Goal: Task Accomplishment & Management: Manage account settings

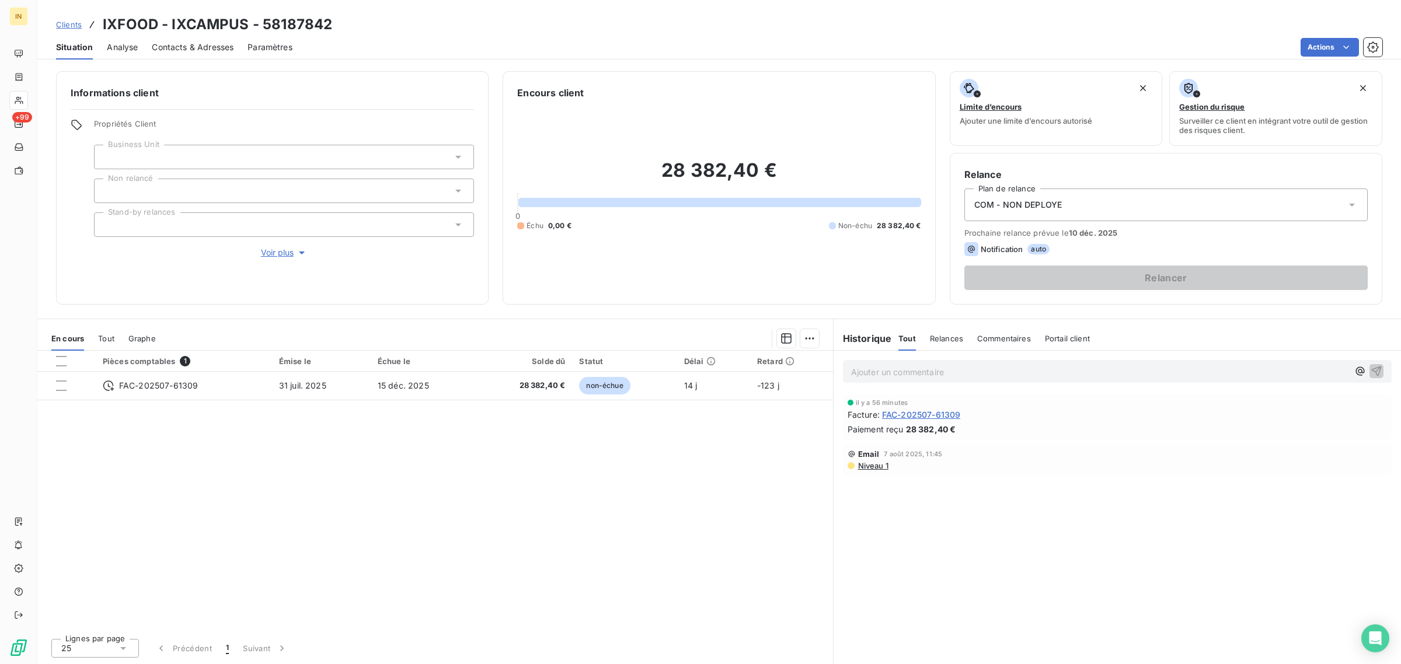
drag, startPoint x: 154, startPoint y: 141, endPoint x: 182, endPoint y: 161, distance: 34.3
click at [182, 161] on div "Propriétés Client Business Unit Non relancé Stand-by relances Voir plus" at bounding box center [284, 189] width 380 height 140
click at [182, 161] on div at bounding box center [284, 157] width 380 height 25
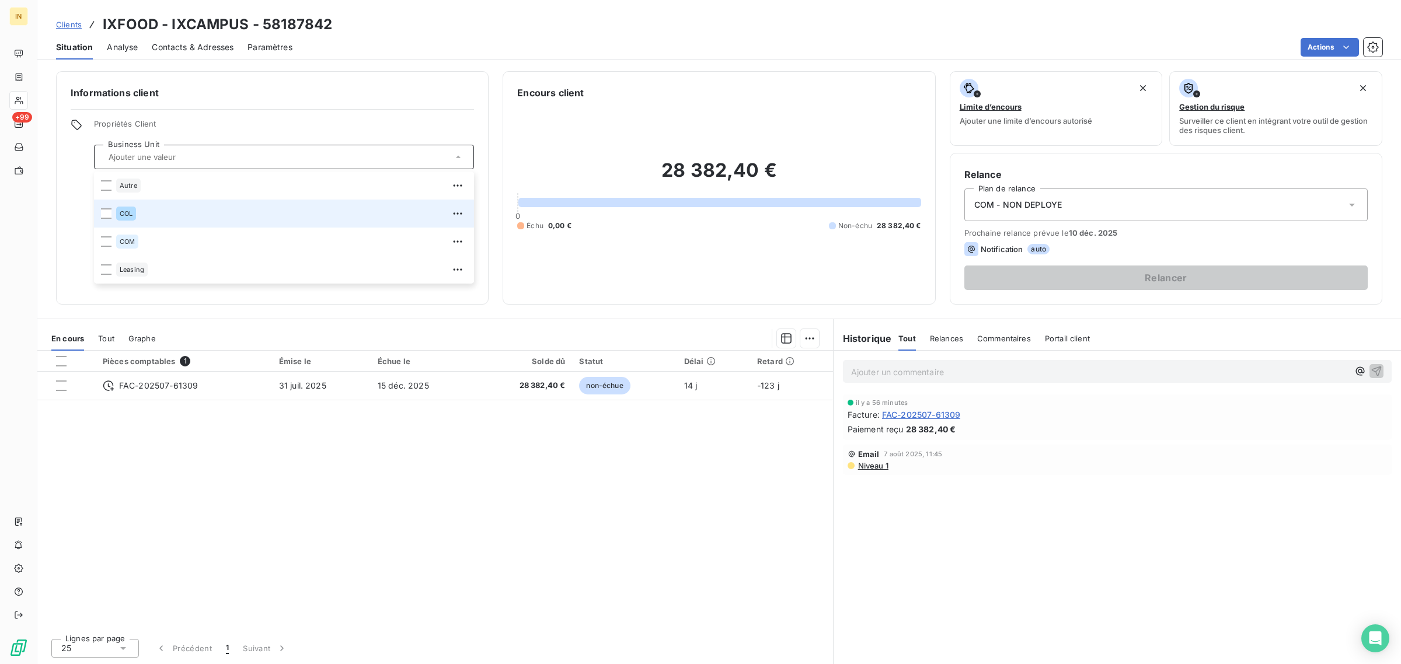
click at [168, 214] on div "COL" at bounding box center [291, 213] width 351 height 19
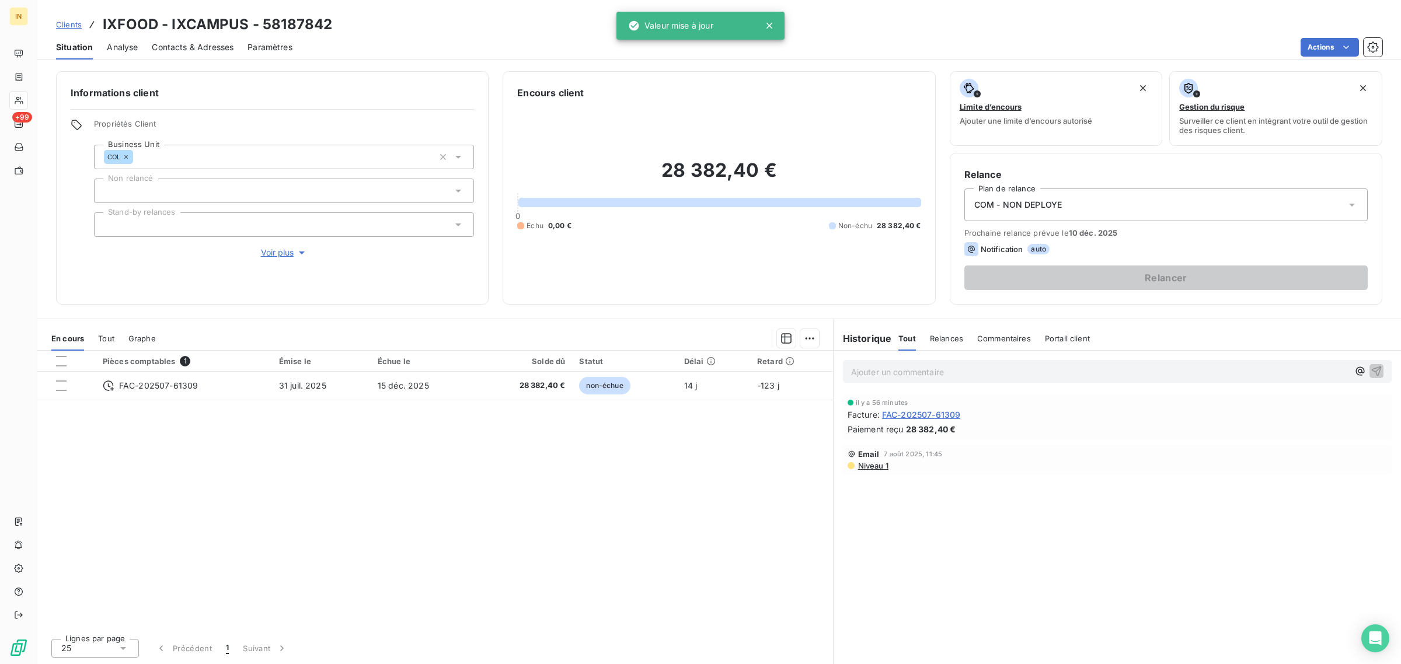
click at [320, 91] on h6 "Informations client" at bounding box center [272, 93] width 403 height 14
click at [259, 188] on div at bounding box center [284, 191] width 380 height 25
click at [47, 228] on div "Informations client Propriétés Client Business Unit COL Non relancé Stand-by re…" at bounding box center [719, 188] width 1364 height 234
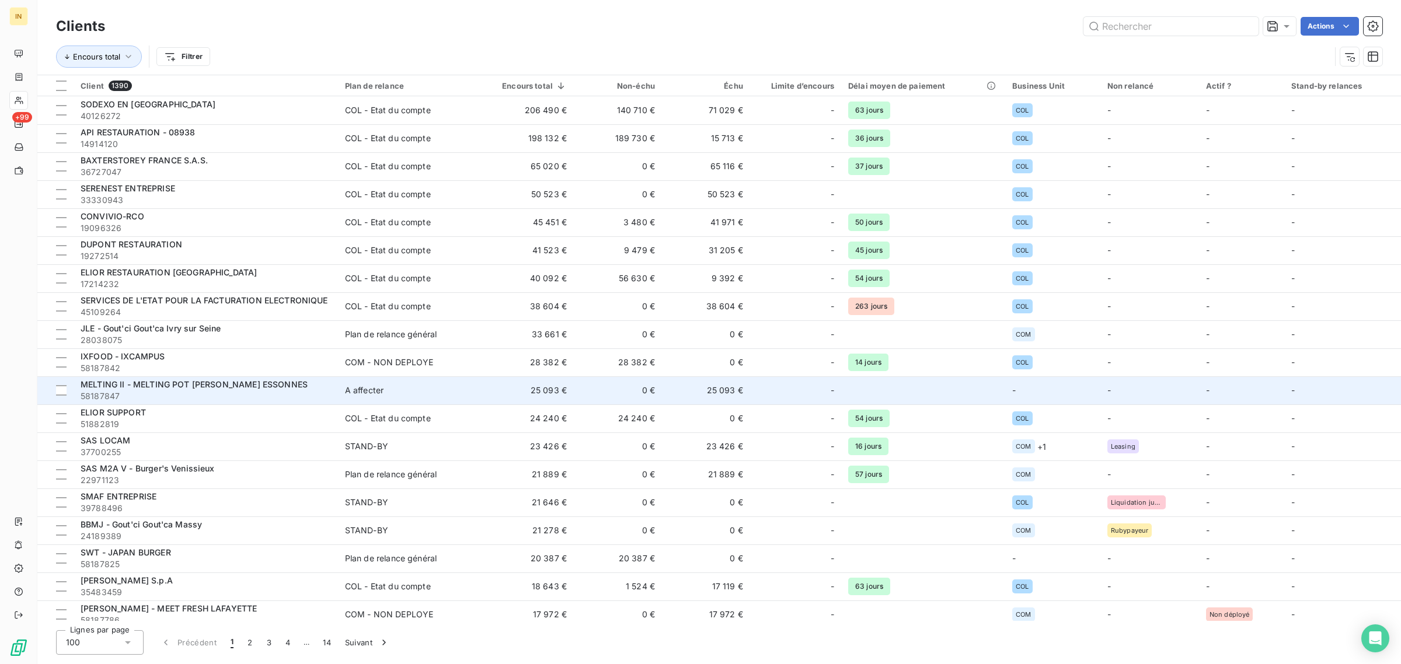
click at [488, 403] on td "25 093 €" at bounding box center [527, 391] width 93 height 28
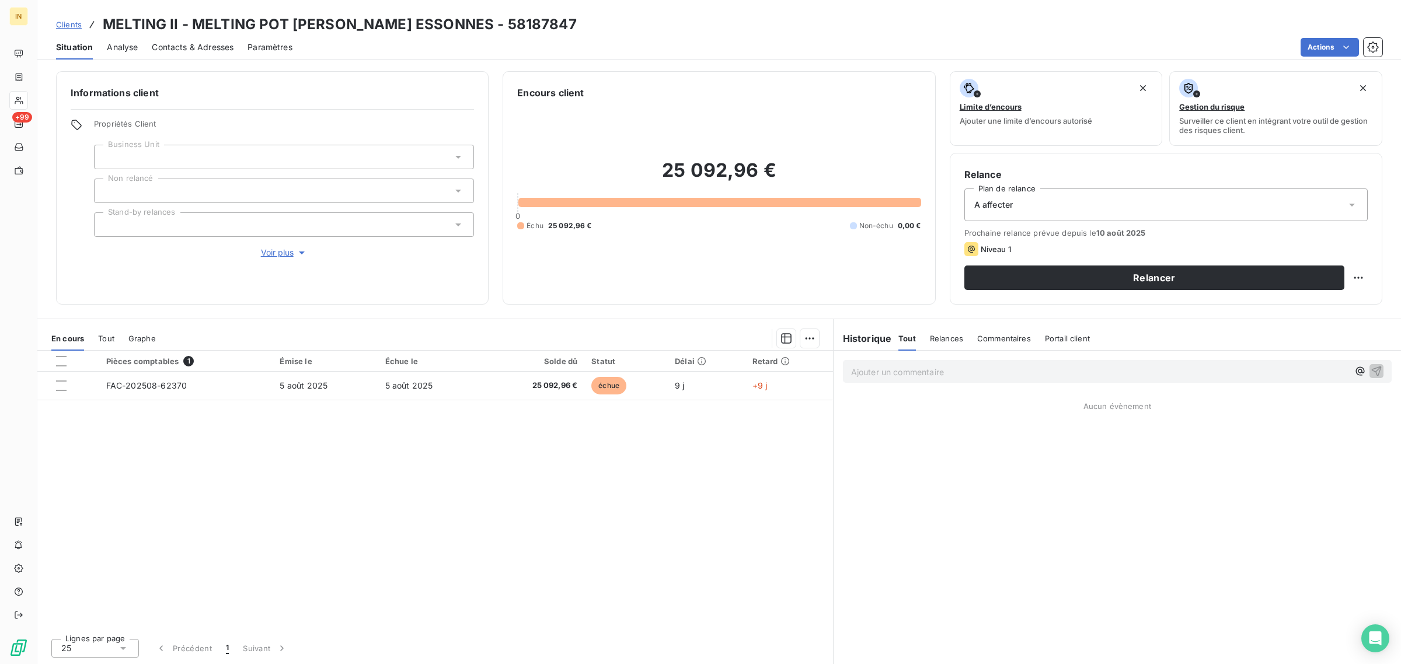
click at [241, 152] on div at bounding box center [284, 157] width 380 height 25
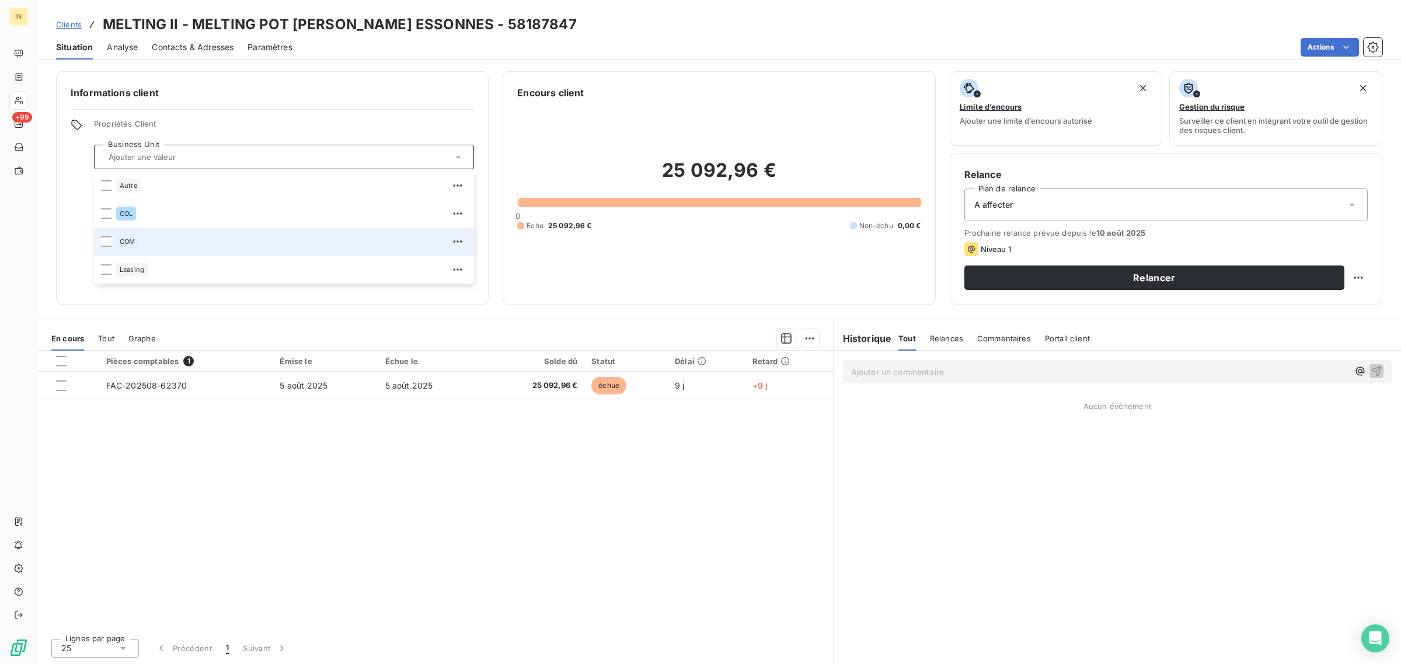
click at [224, 254] on li "COM" at bounding box center [284, 242] width 380 height 28
click at [155, 228] on li "COM" at bounding box center [284, 242] width 380 height 28
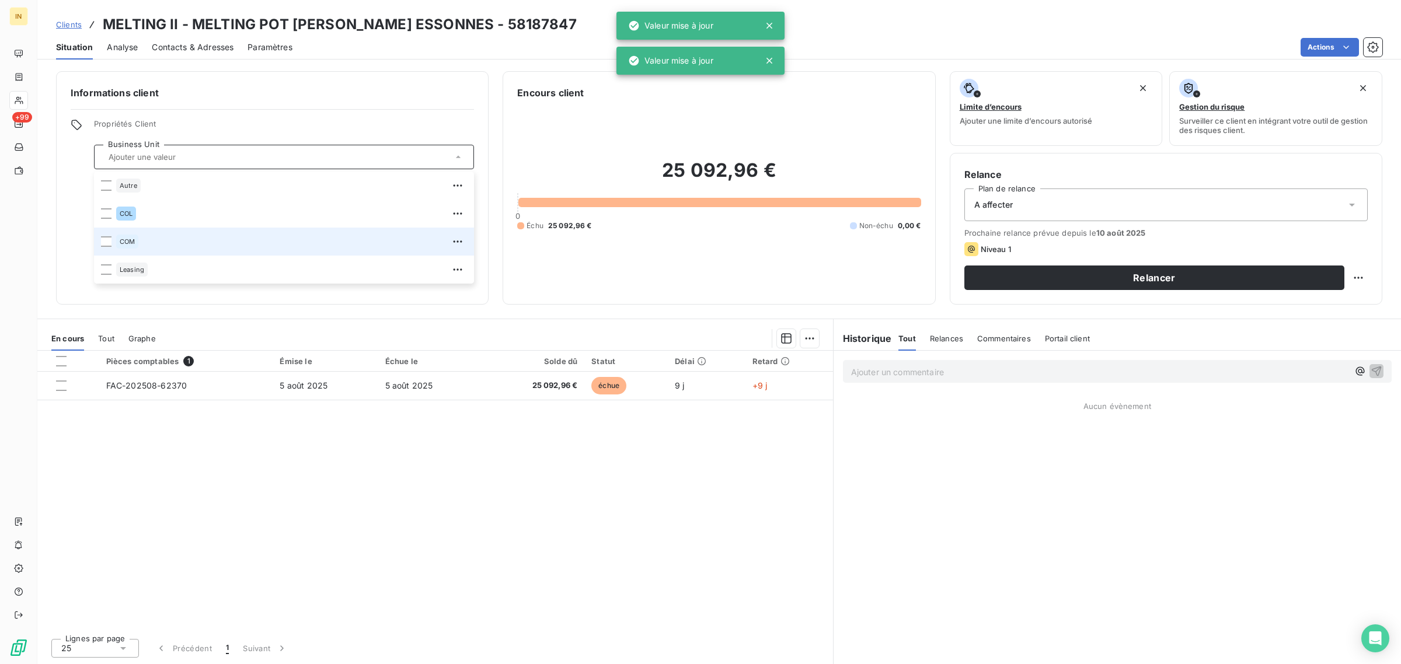
click at [97, 238] on li "COM" at bounding box center [284, 242] width 380 height 28
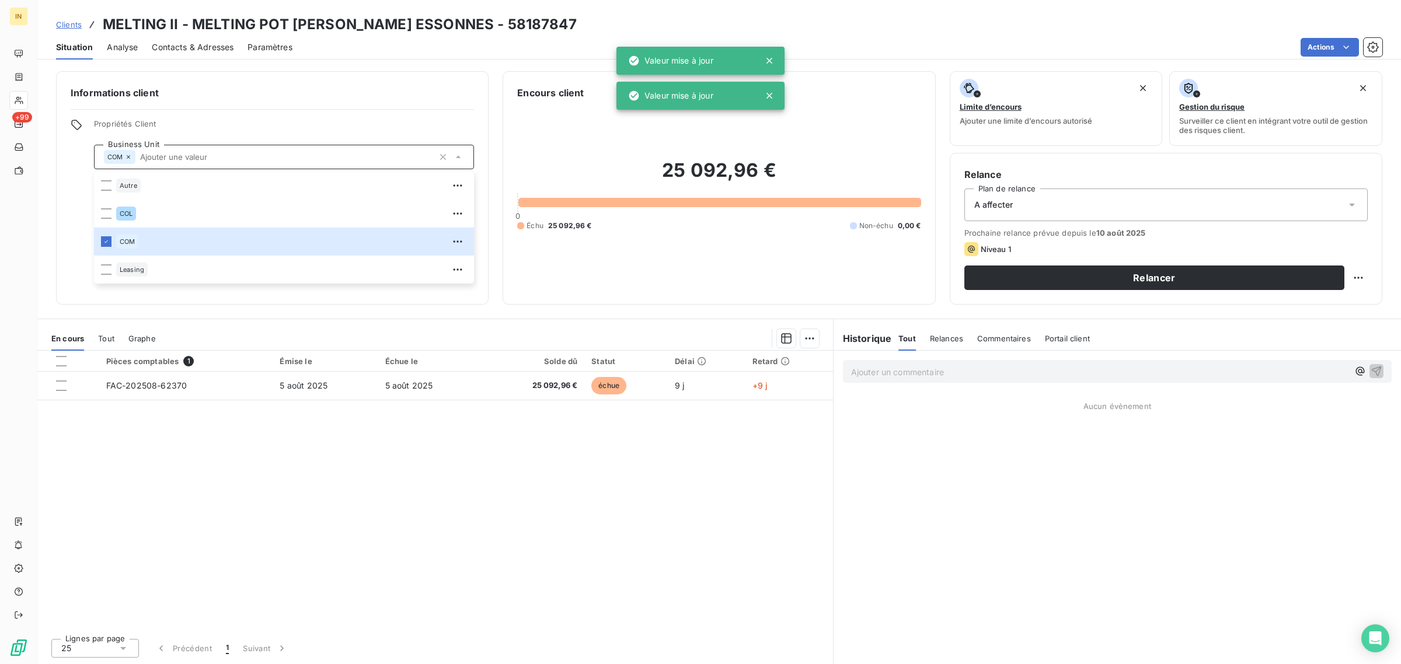
click at [53, 184] on div "Informations client Propriétés Client Business Unit COM Autre COL COM Leasing N…" at bounding box center [719, 188] width 1364 height 234
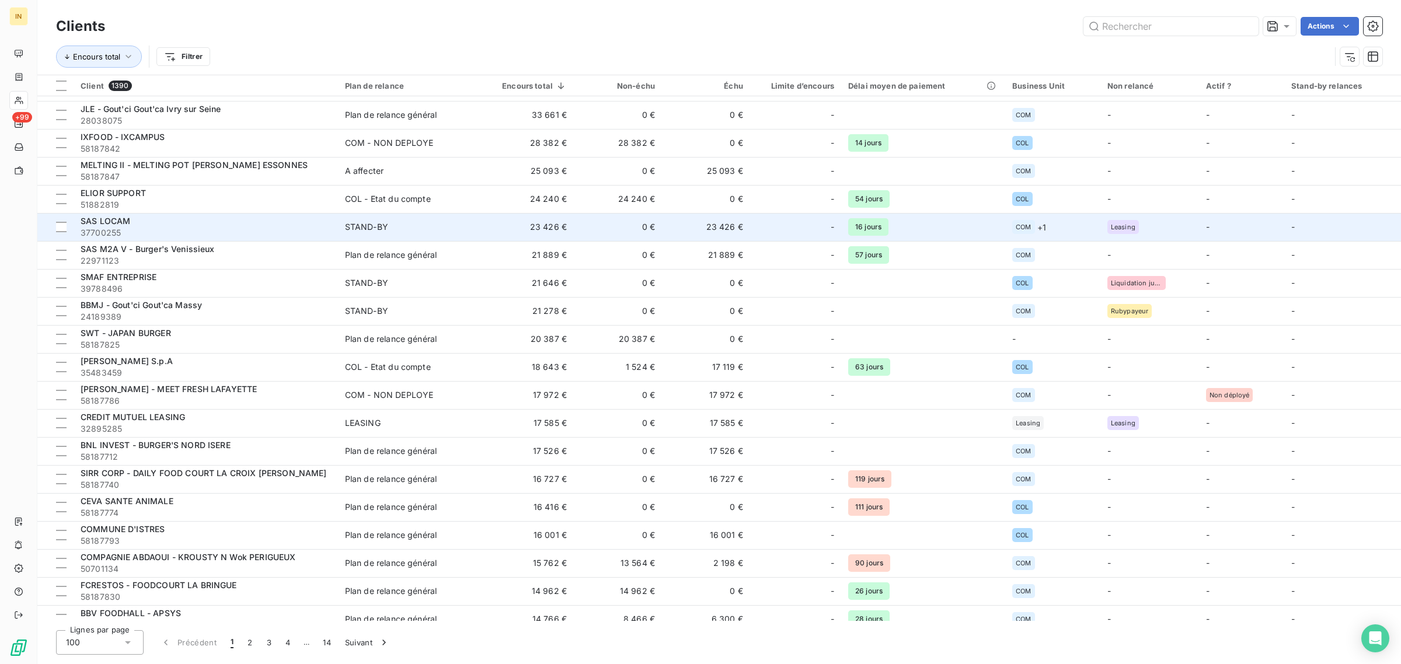
scroll to position [219, 0]
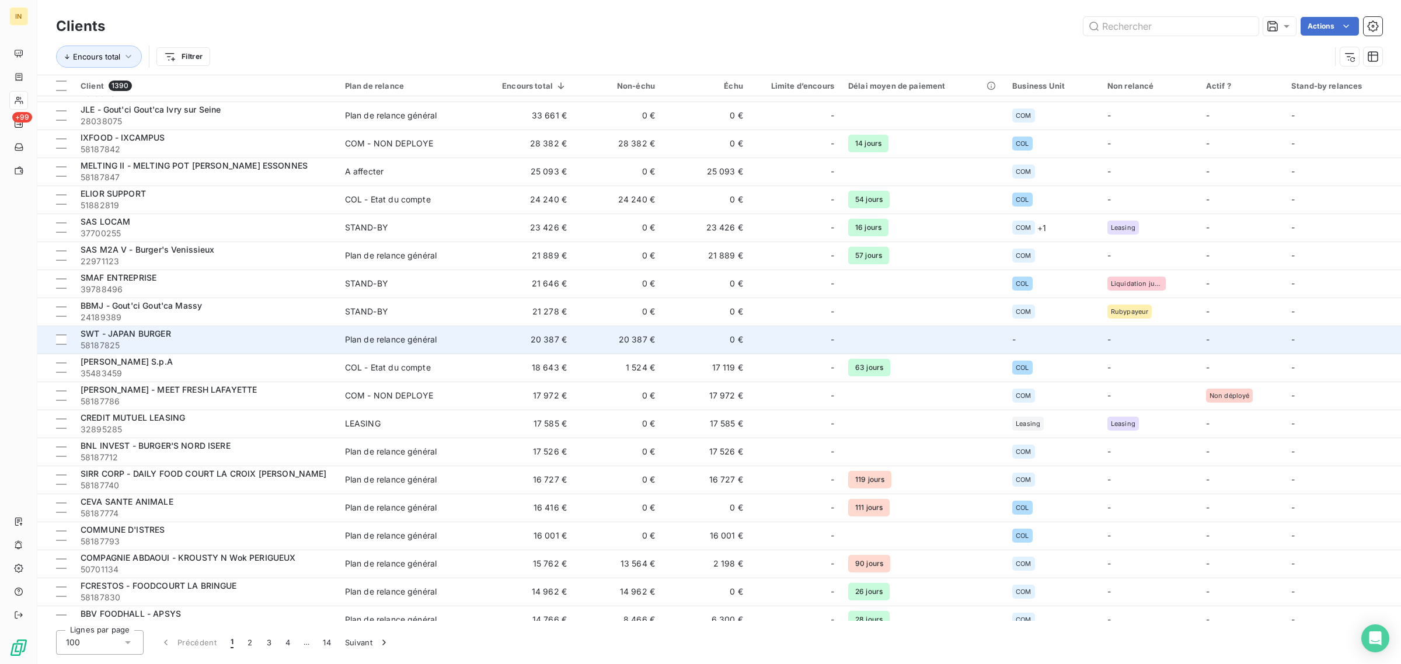
click at [758, 331] on div "-" at bounding box center [795, 339] width 77 height 19
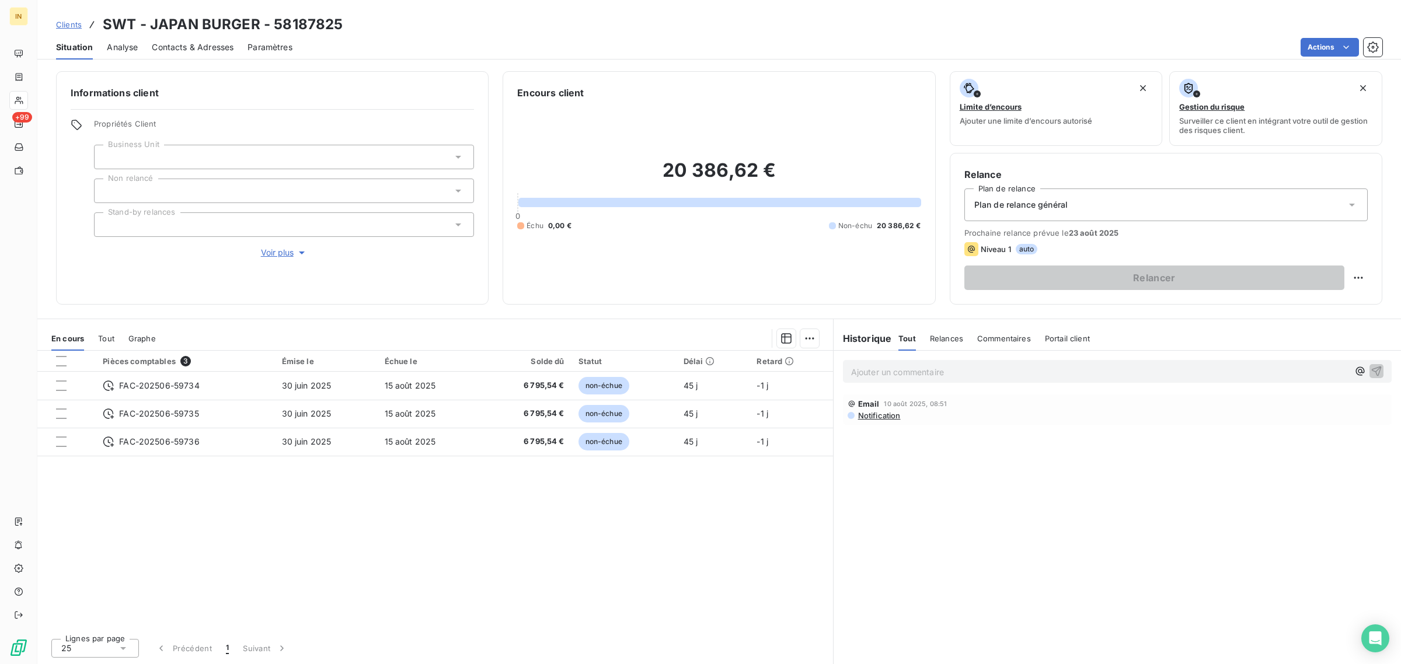
click at [287, 158] on div at bounding box center [284, 157] width 380 height 25
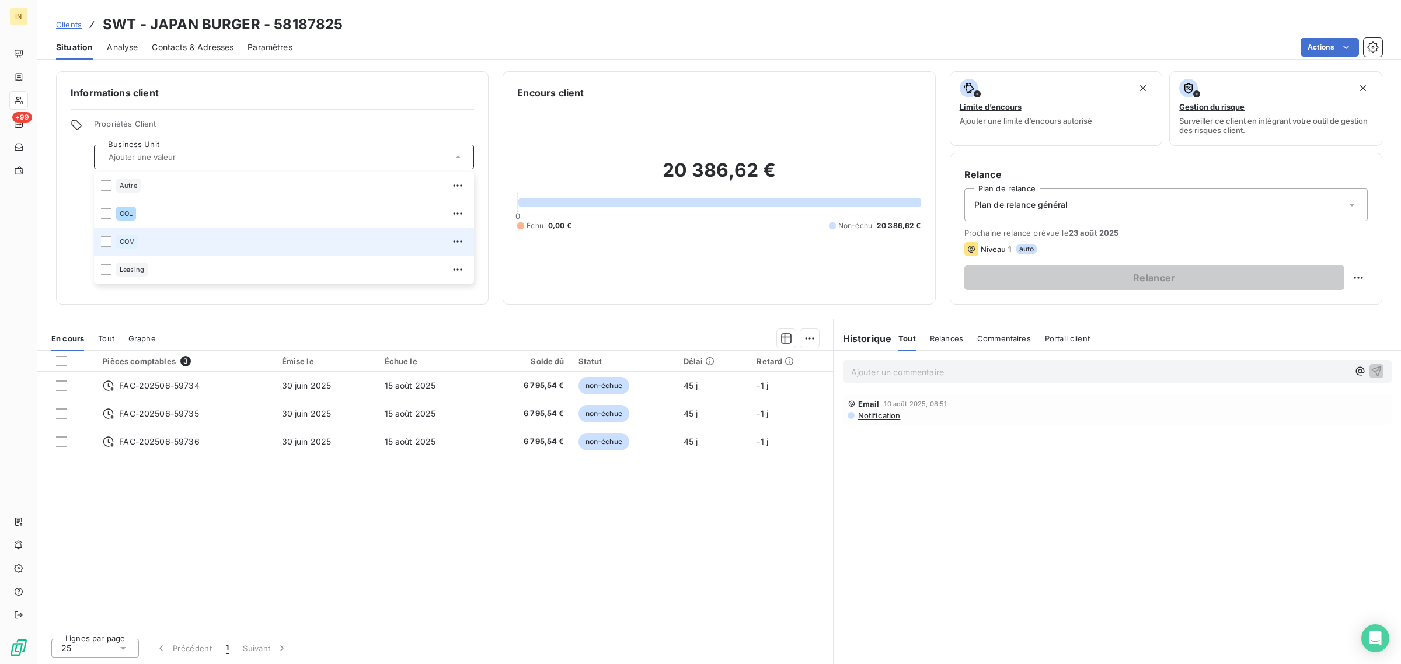
click at [250, 235] on div "COM" at bounding box center [291, 241] width 351 height 19
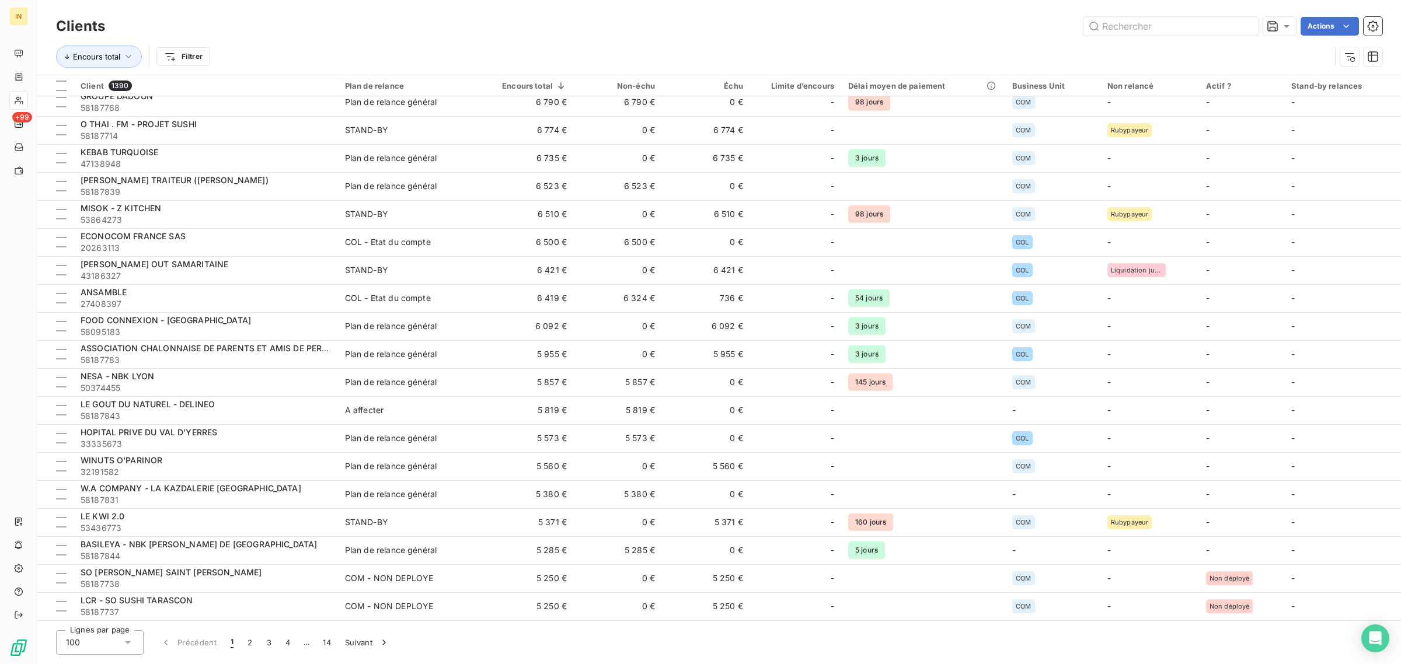
scroll to position [1616, 0]
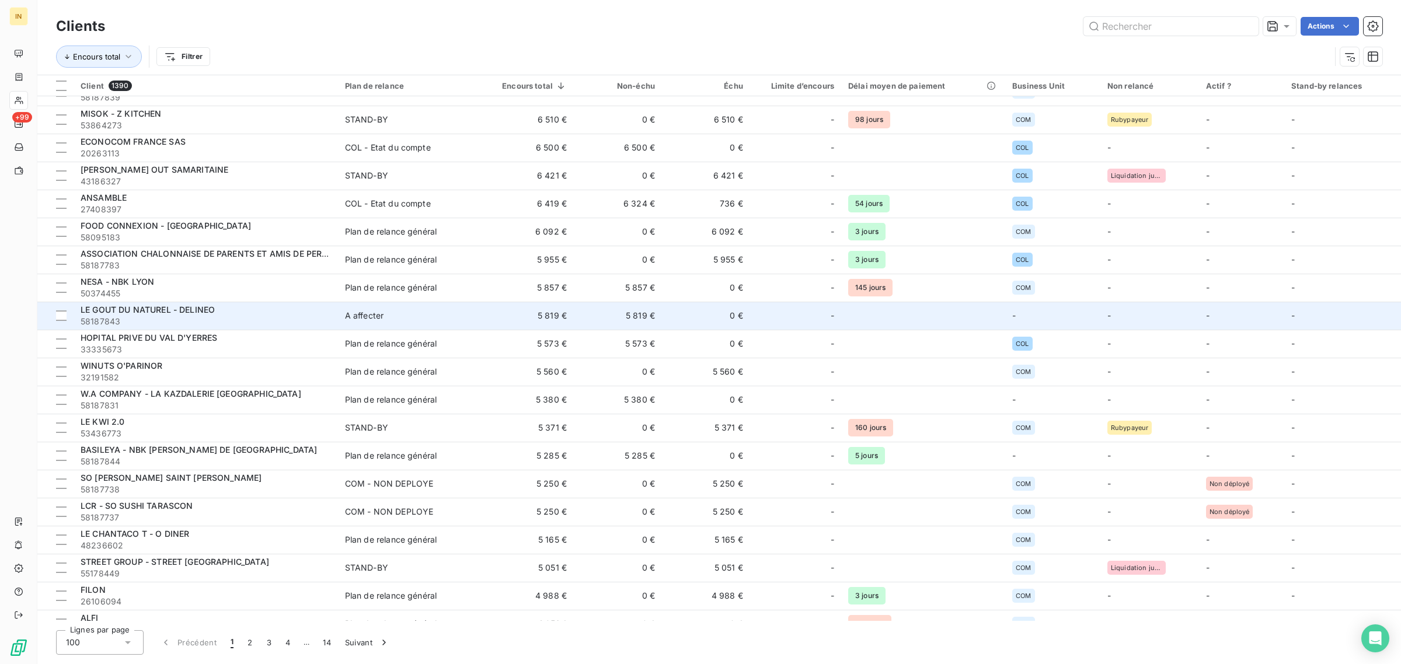
click at [789, 325] on td "-" at bounding box center [795, 316] width 91 height 28
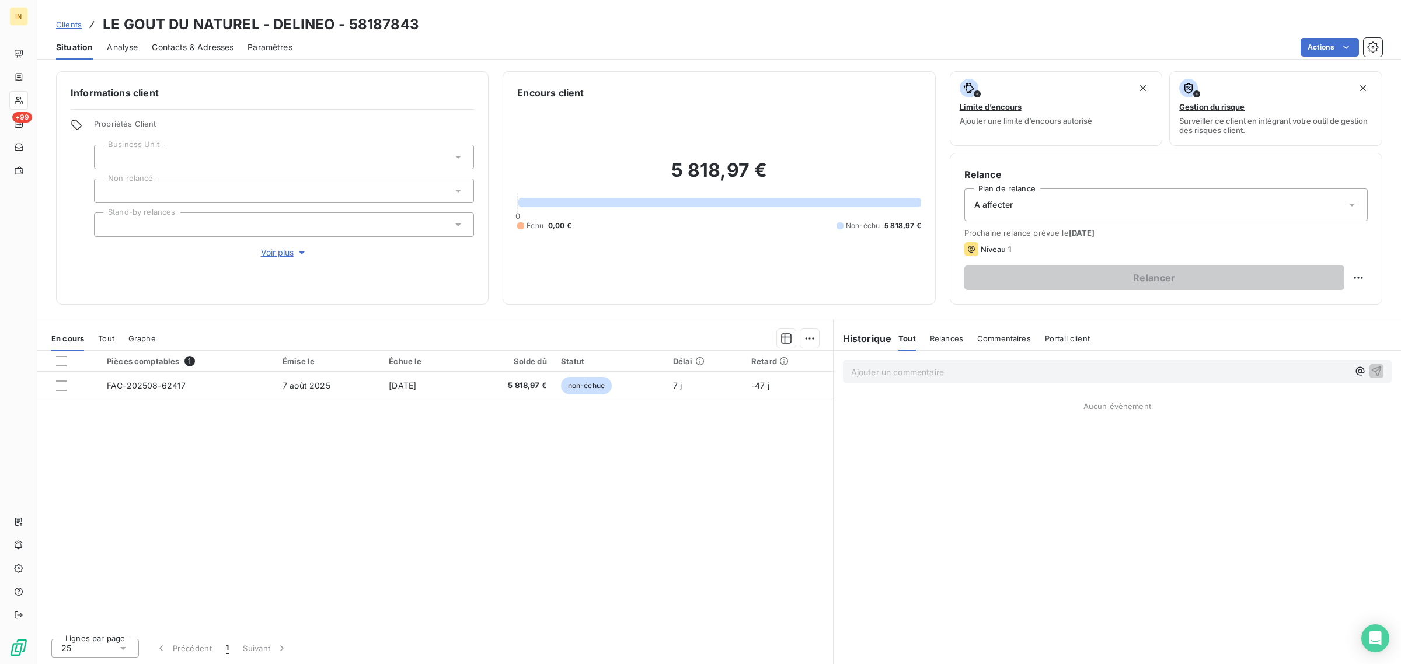
click at [246, 158] on div at bounding box center [284, 157] width 380 height 25
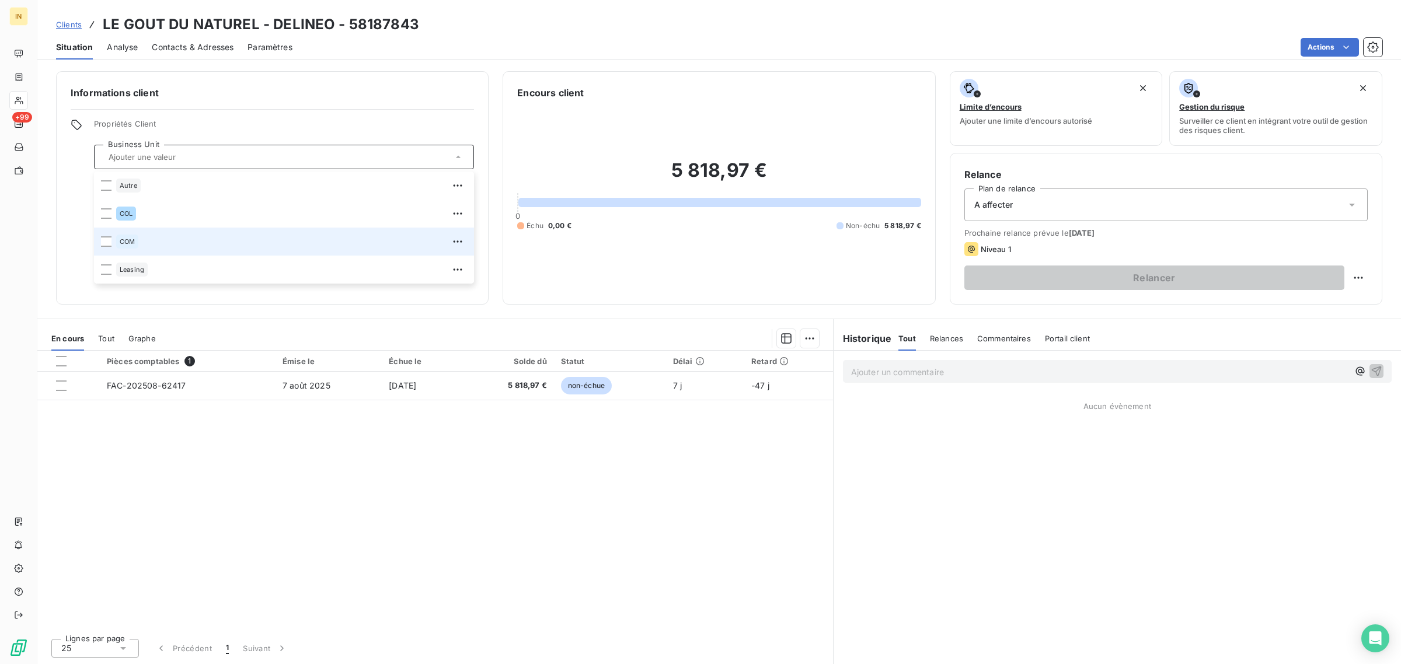
click at [144, 235] on div "COM" at bounding box center [291, 241] width 351 height 19
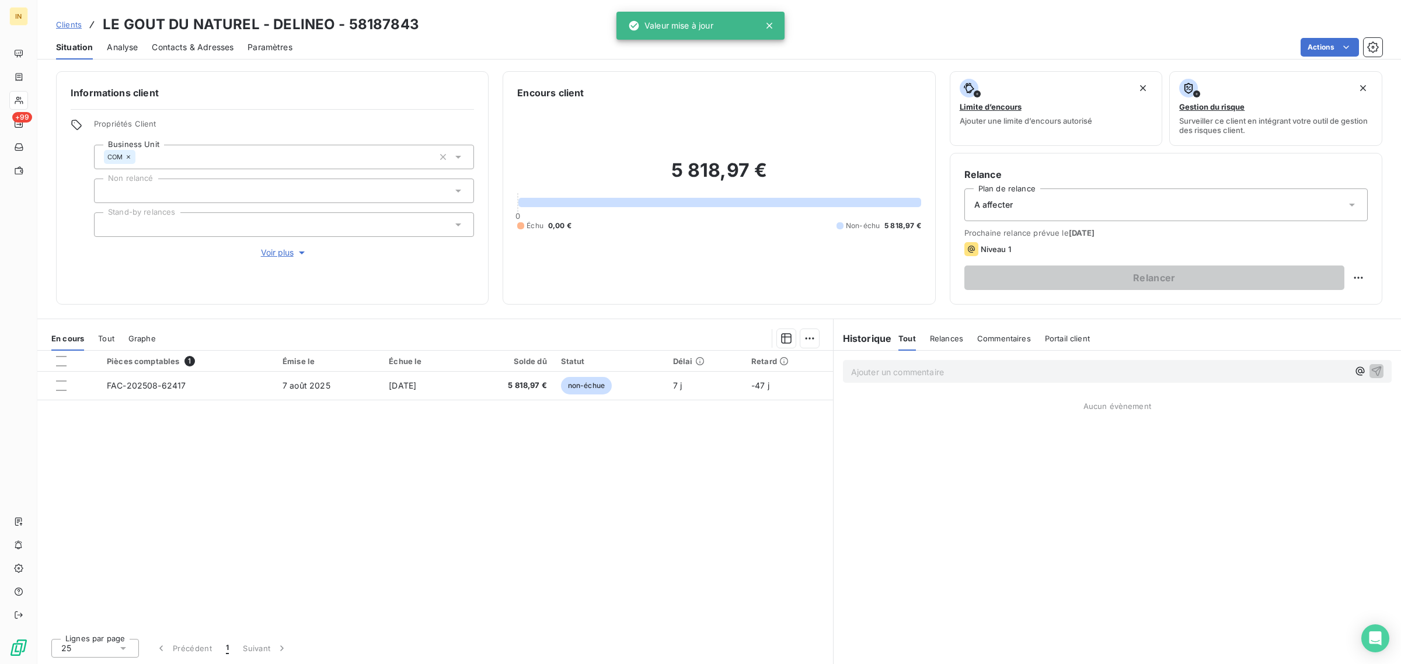
click at [288, 116] on div "Informations client Propriétés Client Business Unit COM Non relancé Stand-by re…" at bounding box center [272, 188] width 433 height 234
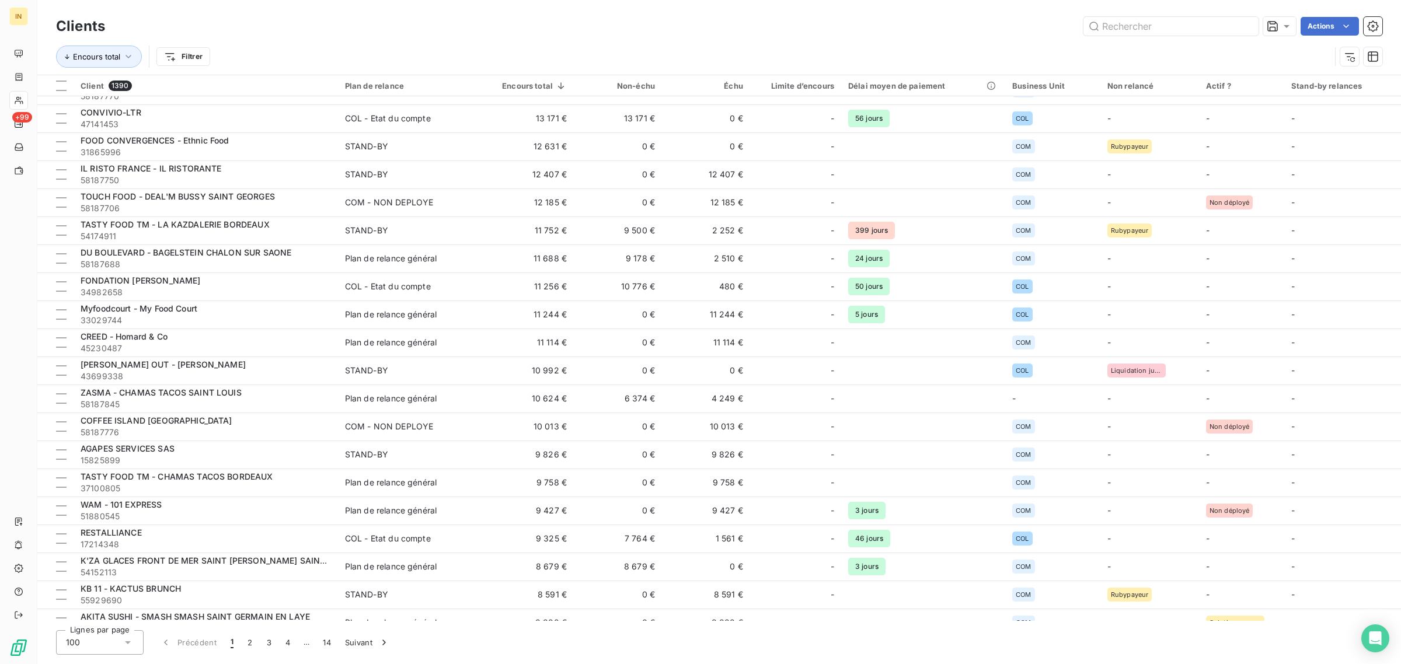
scroll to position [829, 0]
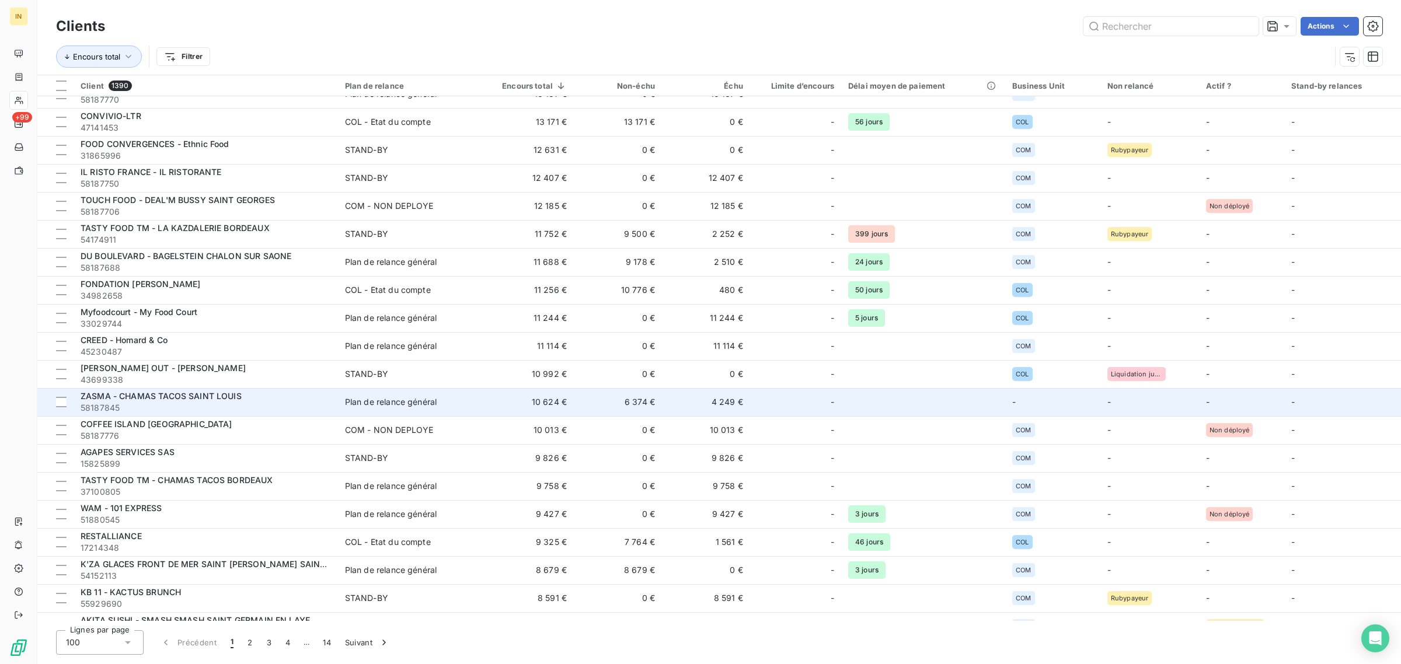
click at [804, 396] on div "-" at bounding box center [795, 402] width 77 height 19
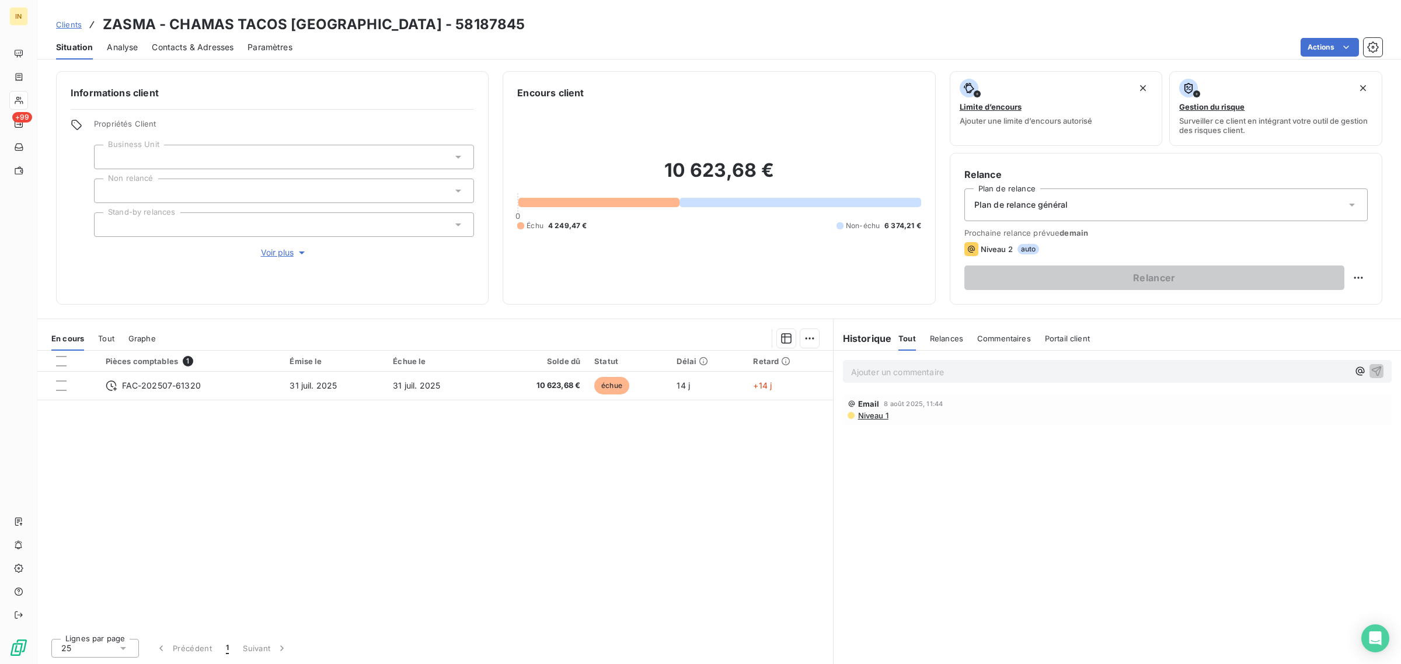
click at [218, 152] on div at bounding box center [284, 157] width 380 height 25
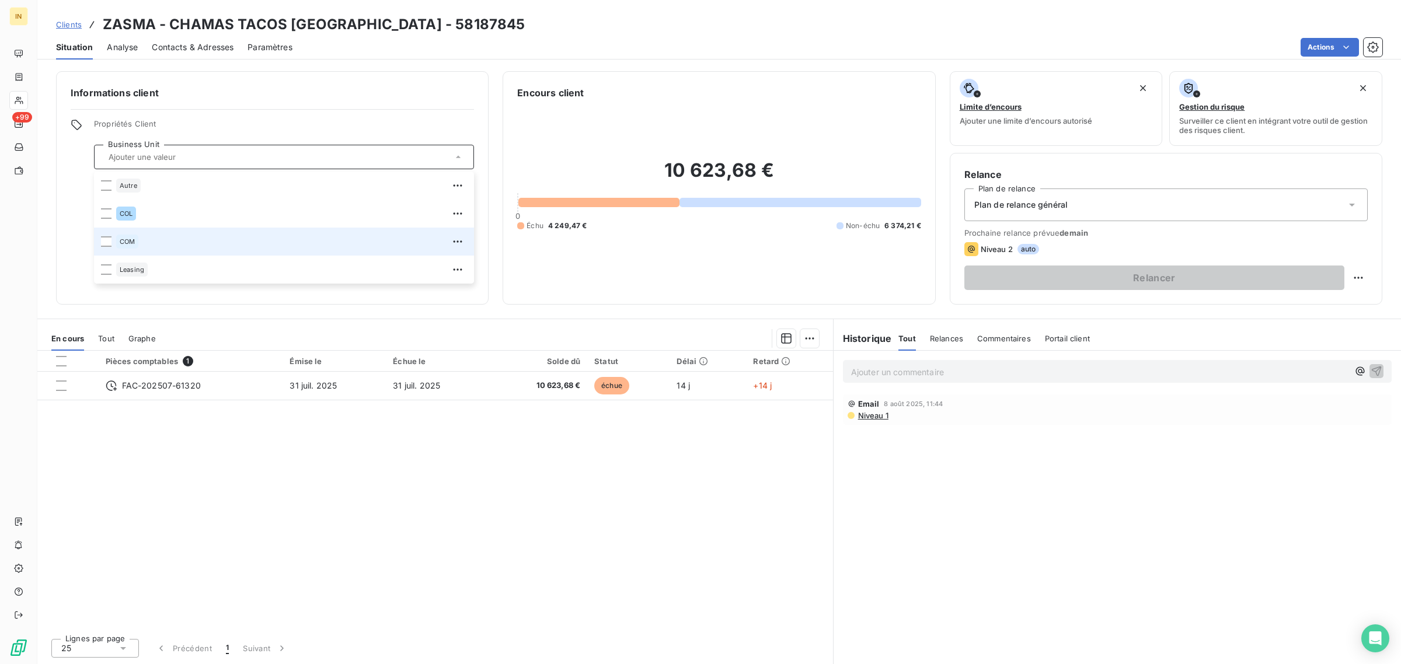
click at [141, 232] on div "COM" at bounding box center [291, 241] width 351 height 19
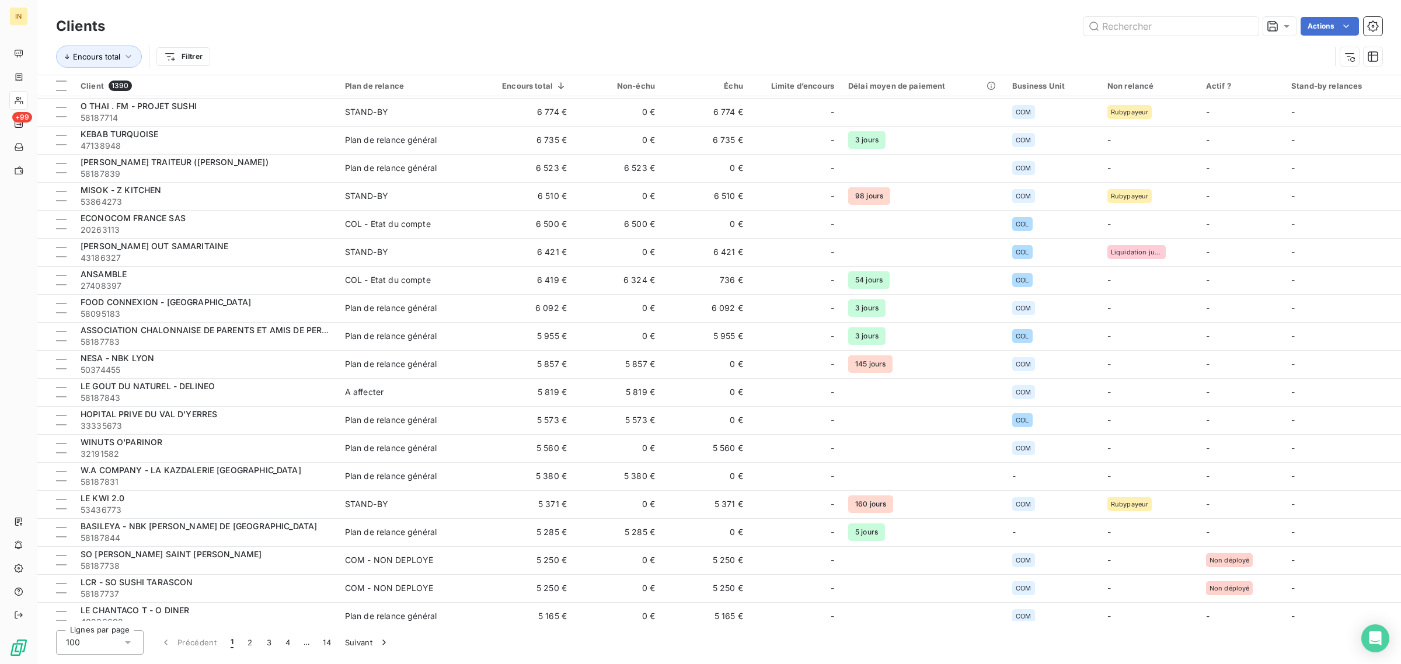
scroll to position [1747, 0]
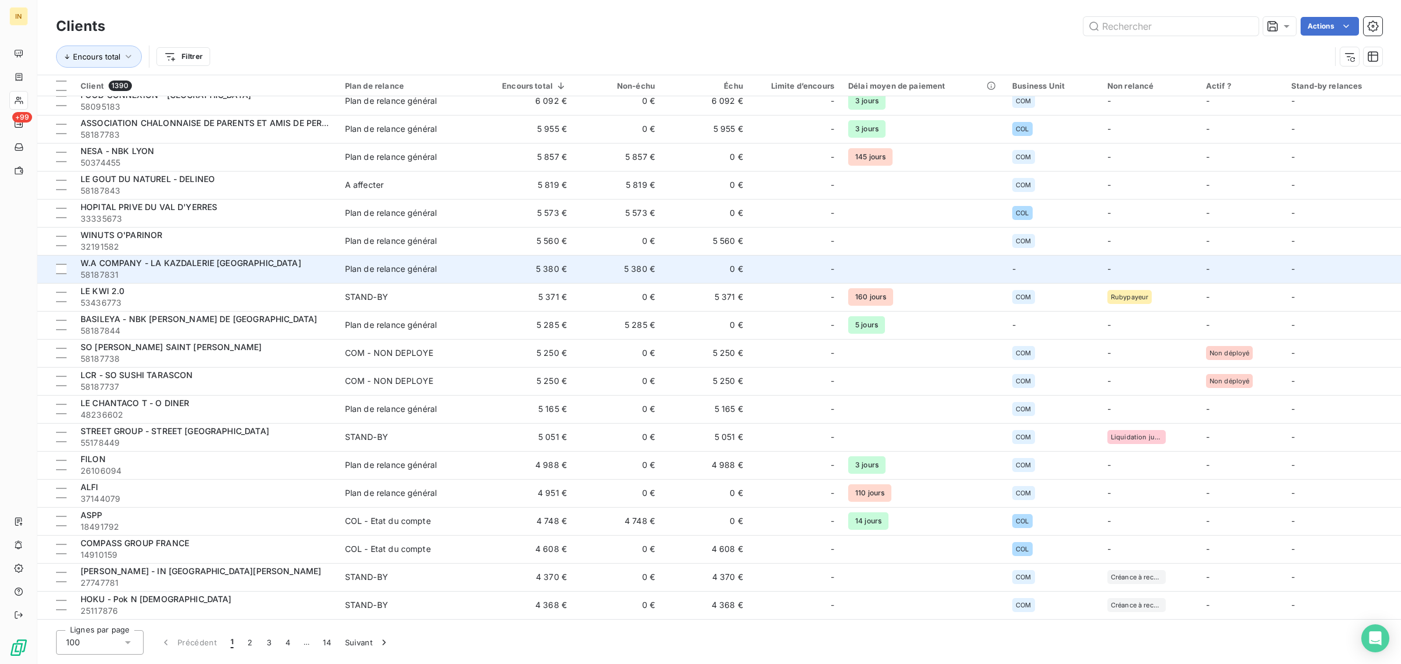
click at [769, 264] on div "-" at bounding box center [795, 269] width 77 height 19
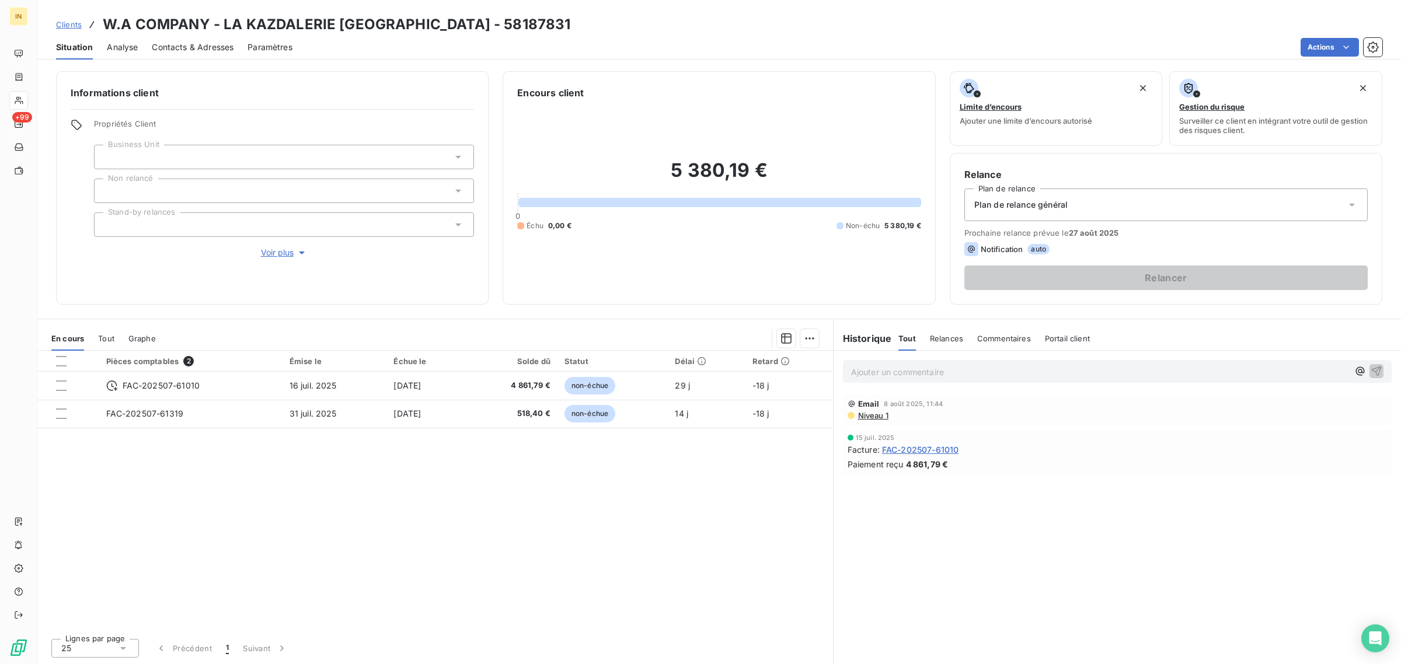
click at [234, 141] on div "Propriétés Client Business Unit Non relancé Stand-by relances Voir plus" at bounding box center [284, 189] width 380 height 140
click at [216, 156] on div at bounding box center [284, 157] width 380 height 25
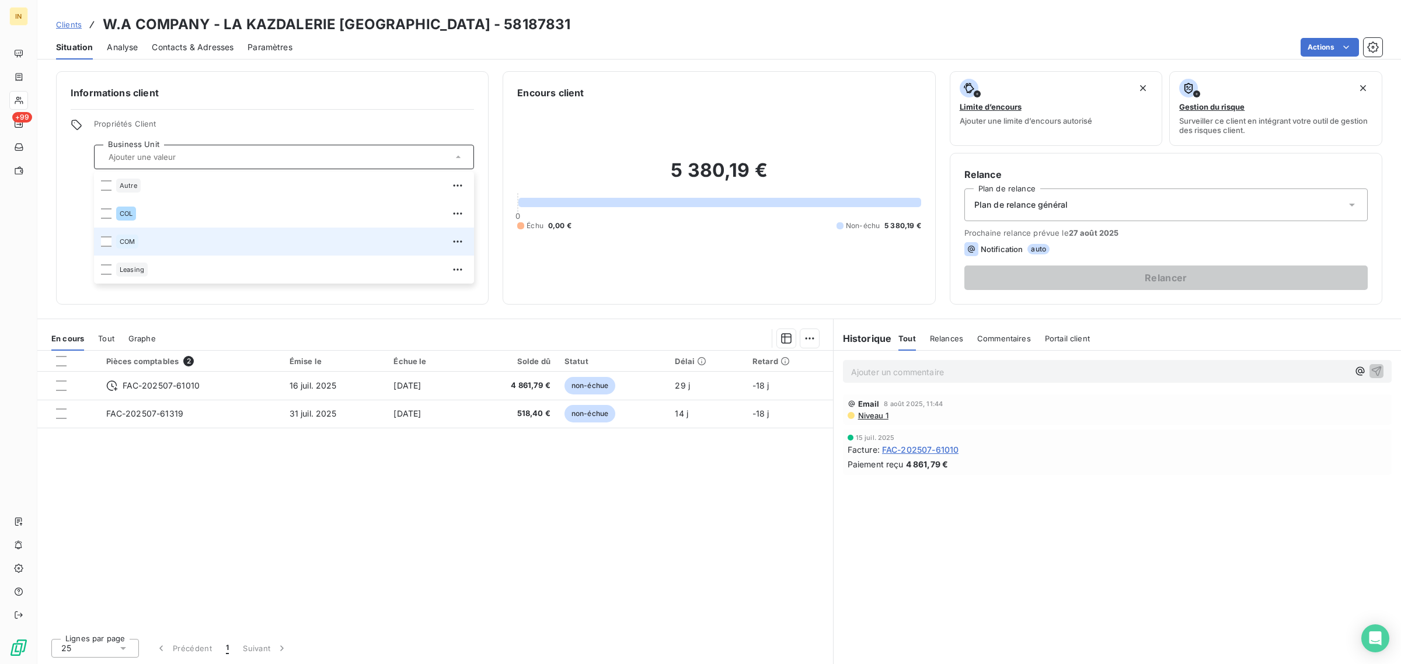
click at [168, 231] on li "COM" at bounding box center [284, 242] width 380 height 28
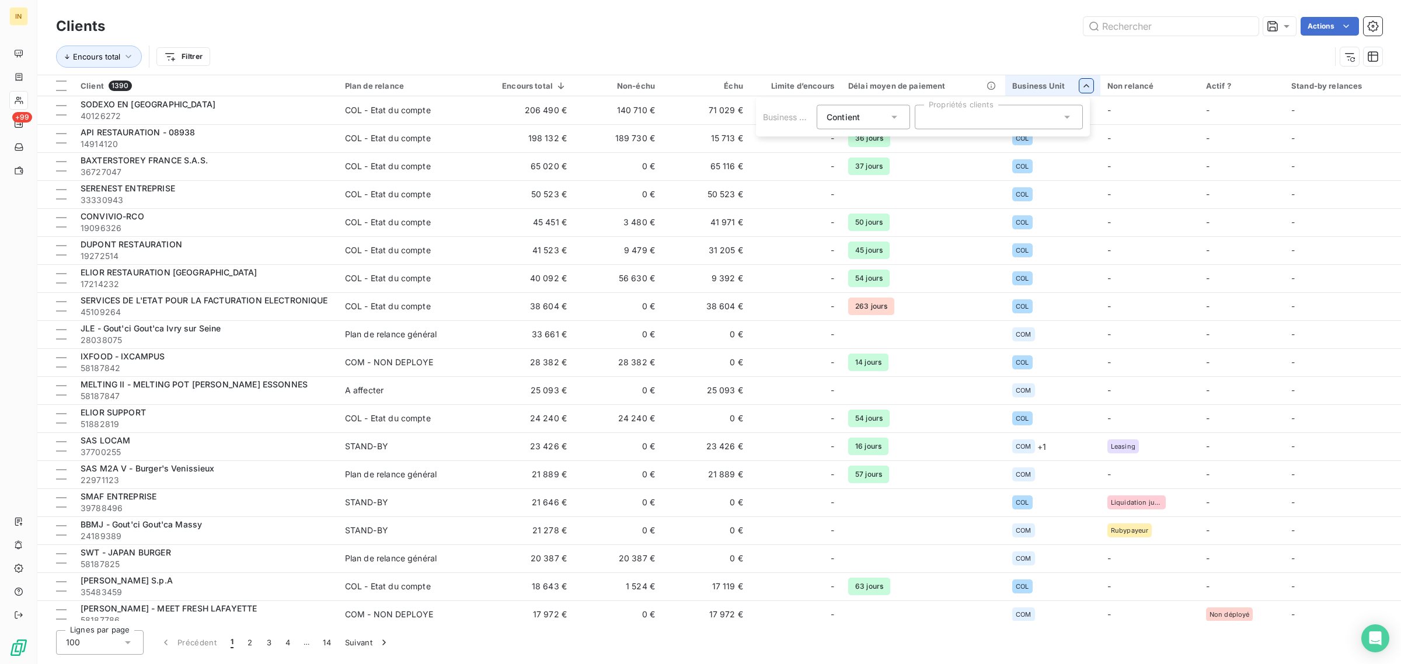
click at [1076, 88] on html "IN +99 Clients Actions Encours total Filtrer Client 1390 Plan de relance Encour…" at bounding box center [700, 332] width 1401 height 664
click at [1043, 123] on div at bounding box center [999, 117] width 168 height 25
click at [877, 121] on div "Contient is" at bounding box center [858, 117] width 62 height 16
click at [877, 161] on span "Ne contient pas" at bounding box center [871, 166] width 63 height 10
click at [984, 120] on div at bounding box center [999, 117] width 168 height 25
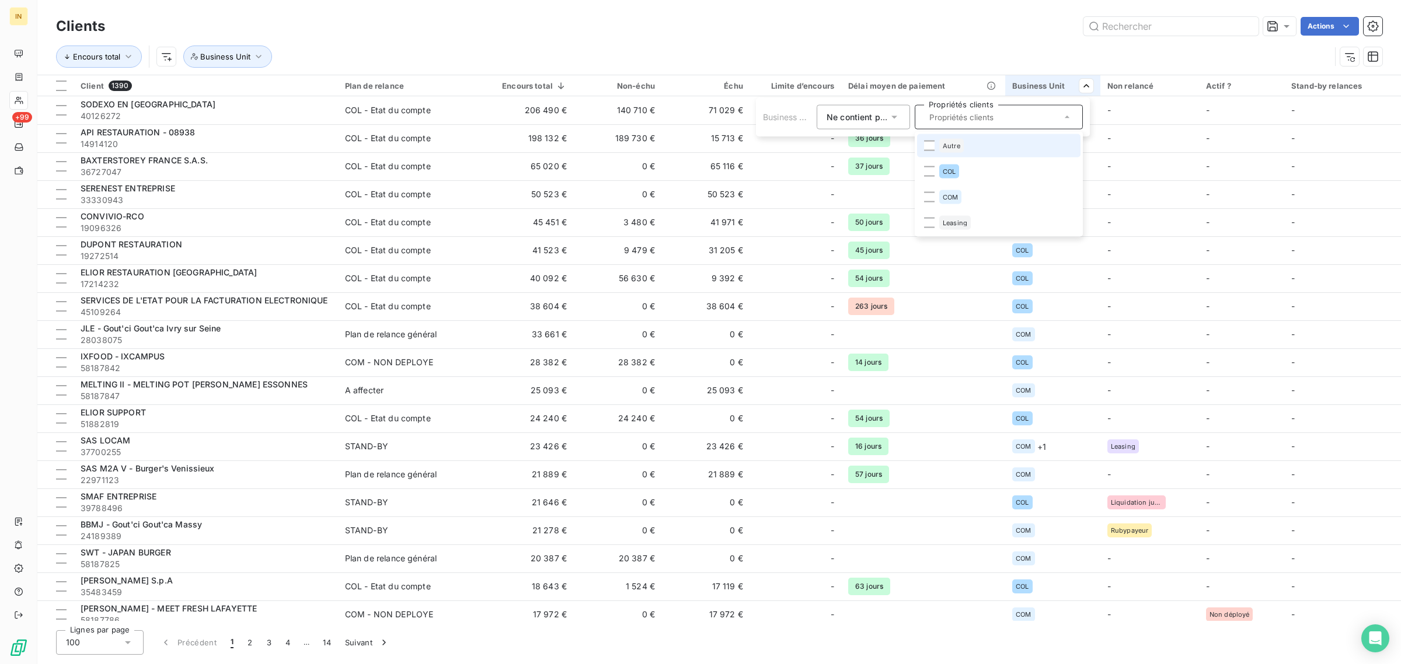
click at [927, 152] on li "Autre" at bounding box center [998, 145] width 163 height 23
click at [1010, 123] on div "Autre" at bounding box center [999, 117] width 168 height 25
click at [930, 174] on div at bounding box center [929, 171] width 11 height 11
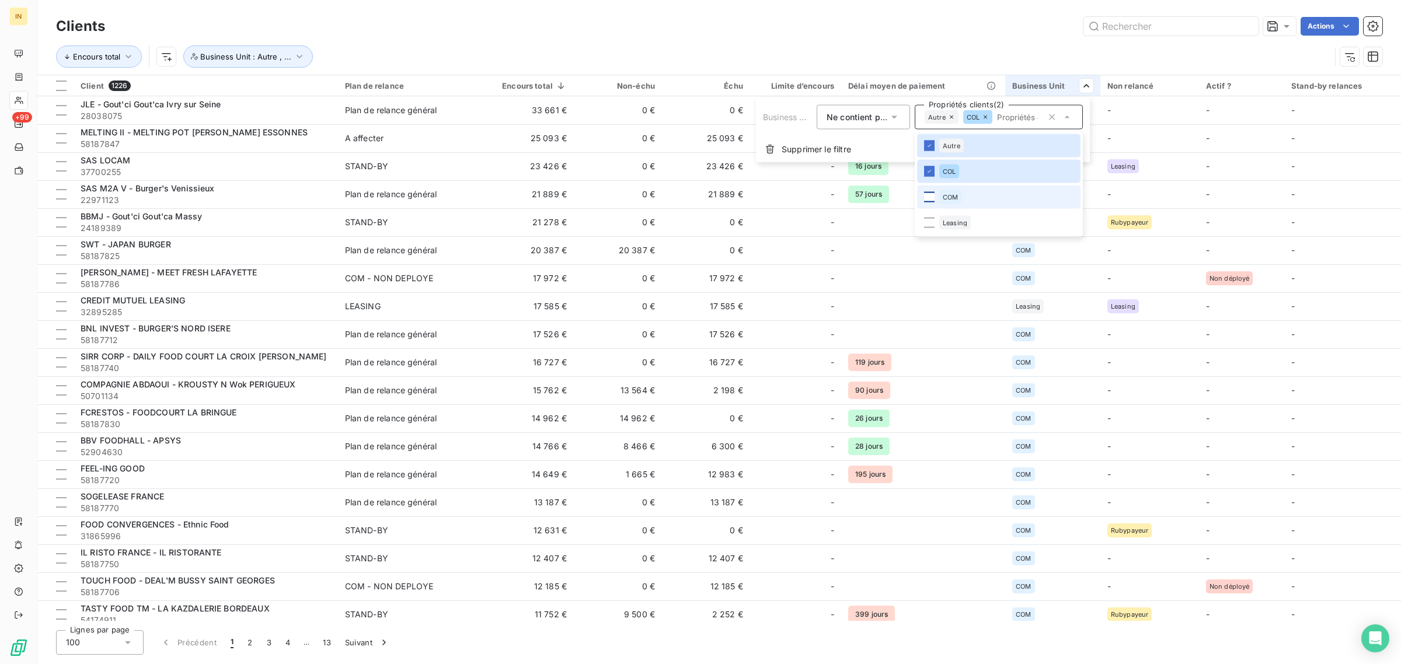
click at [930, 194] on div at bounding box center [929, 197] width 11 height 11
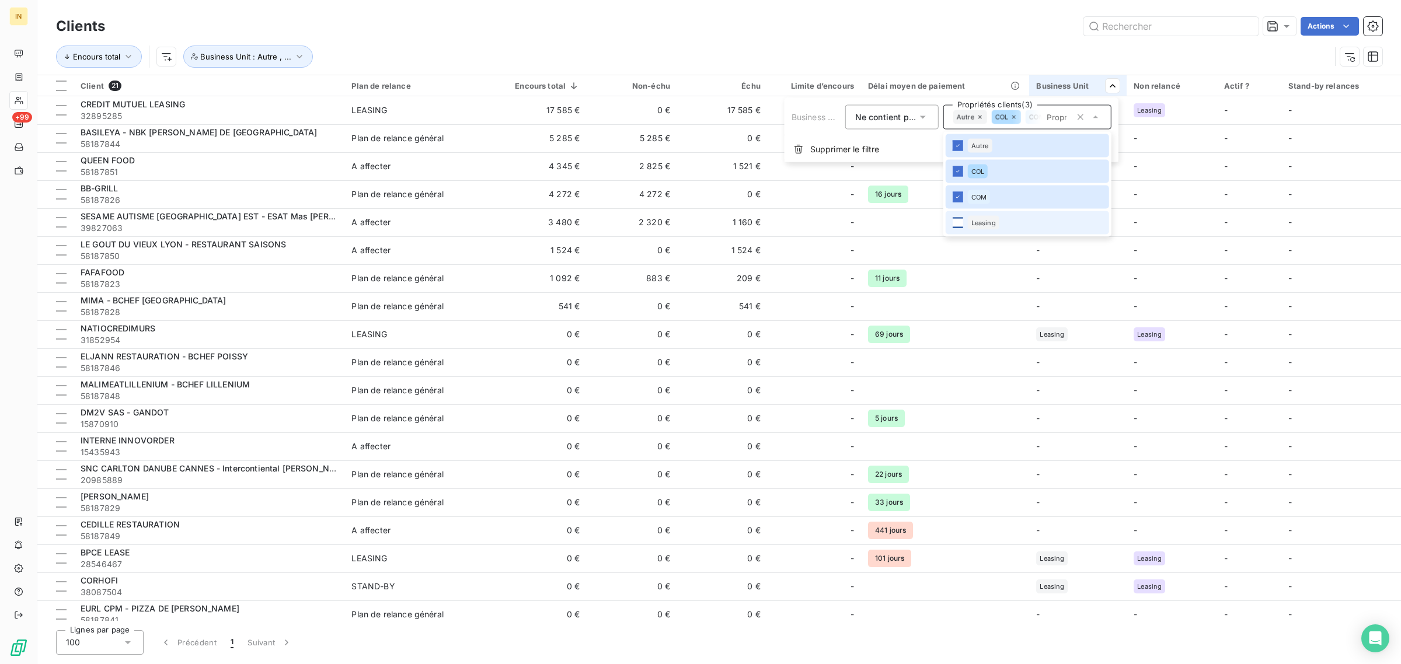
click at [954, 224] on div at bounding box center [958, 223] width 11 height 11
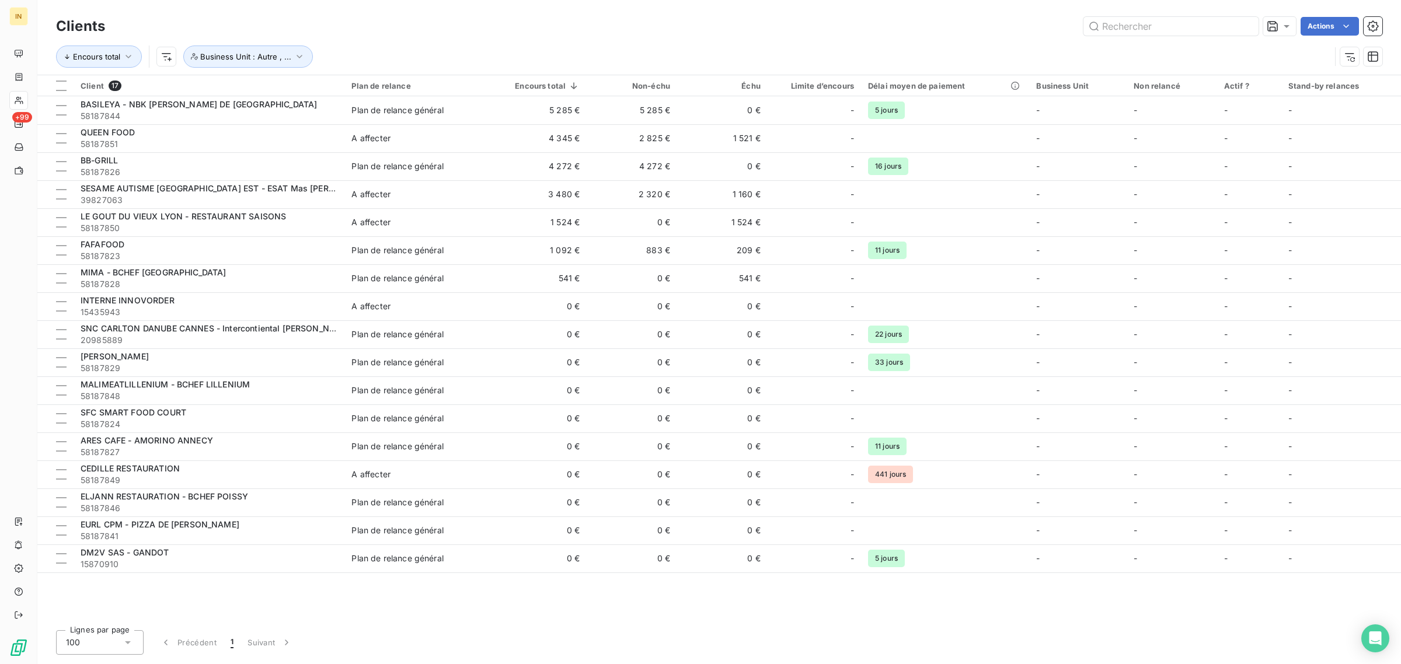
click at [907, 2] on html "IN +99 Clients Actions Encours total Business Unit : Autre , ... Client 17 Plan…" at bounding box center [700, 332] width 1401 height 664
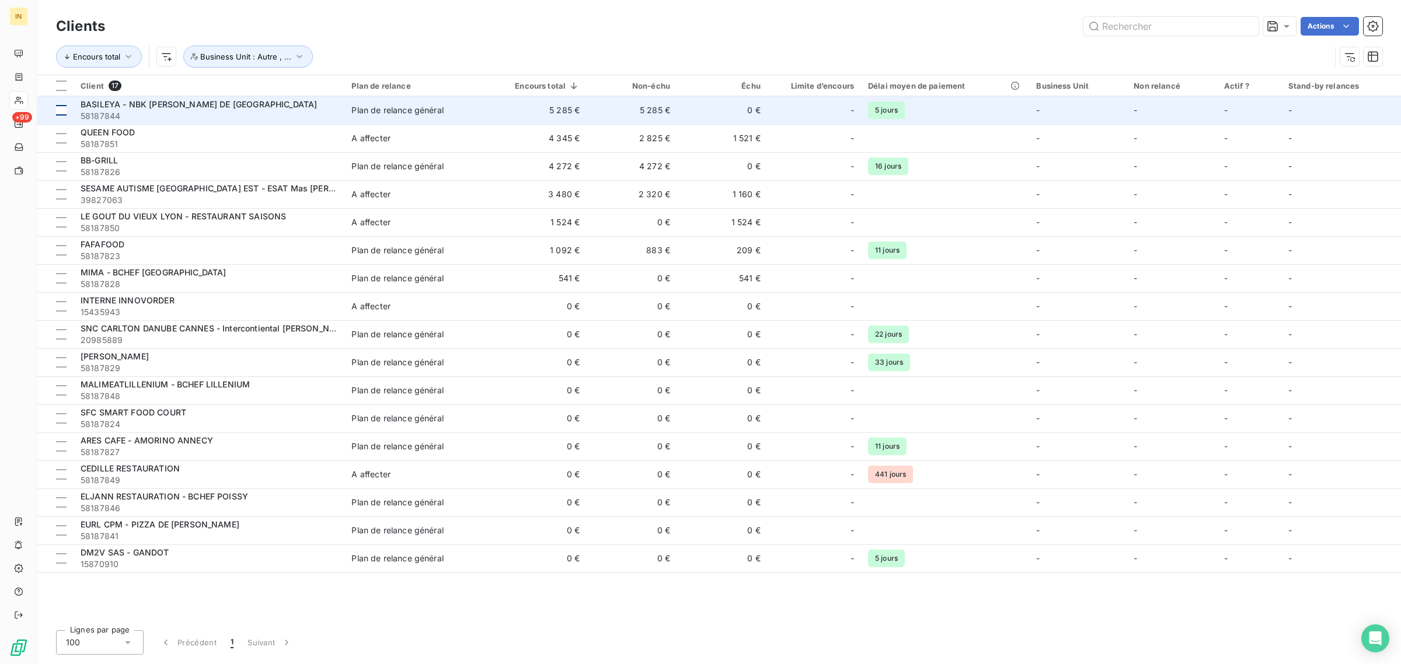
click at [60, 115] on div at bounding box center [61, 110] width 11 height 11
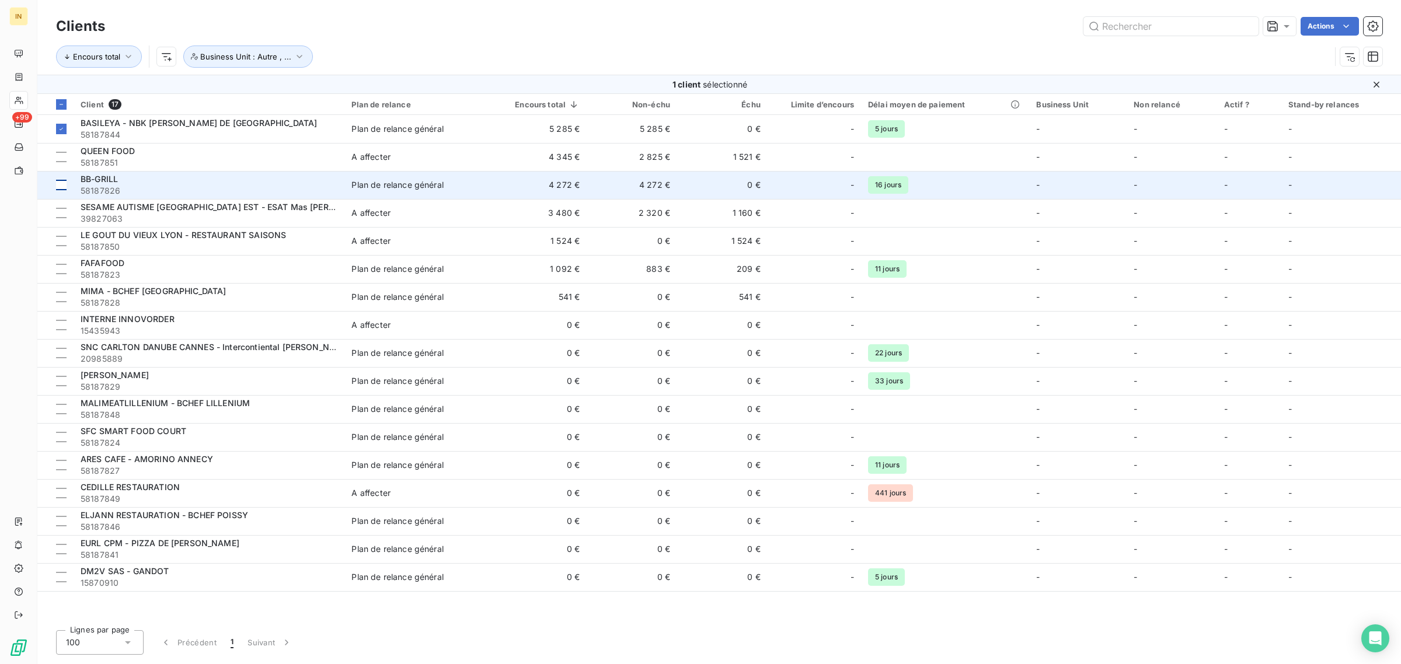
click at [62, 184] on div at bounding box center [61, 185] width 11 height 11
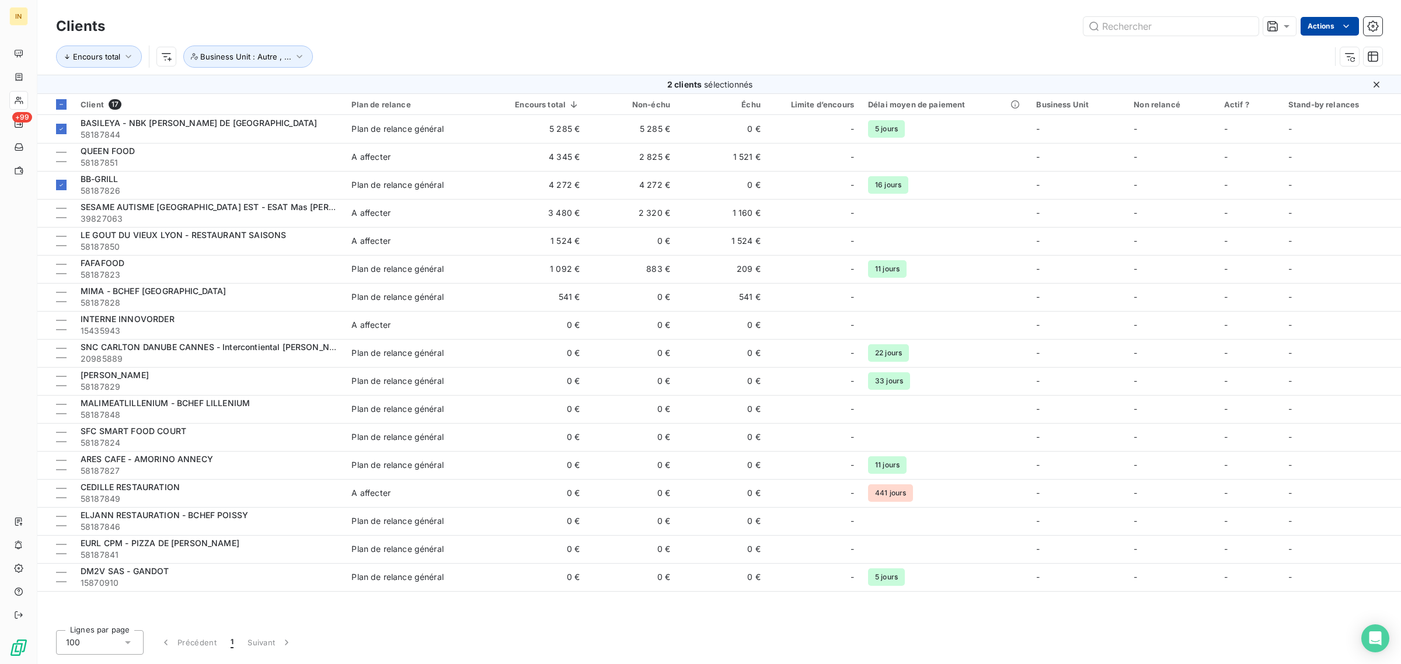
click at [1332, 32] on html "IN +99 Clients Actions Encours total Business Unit : Autre , ... 2 clients séle…" at bounding box center [700, 332] width 1401 height 664
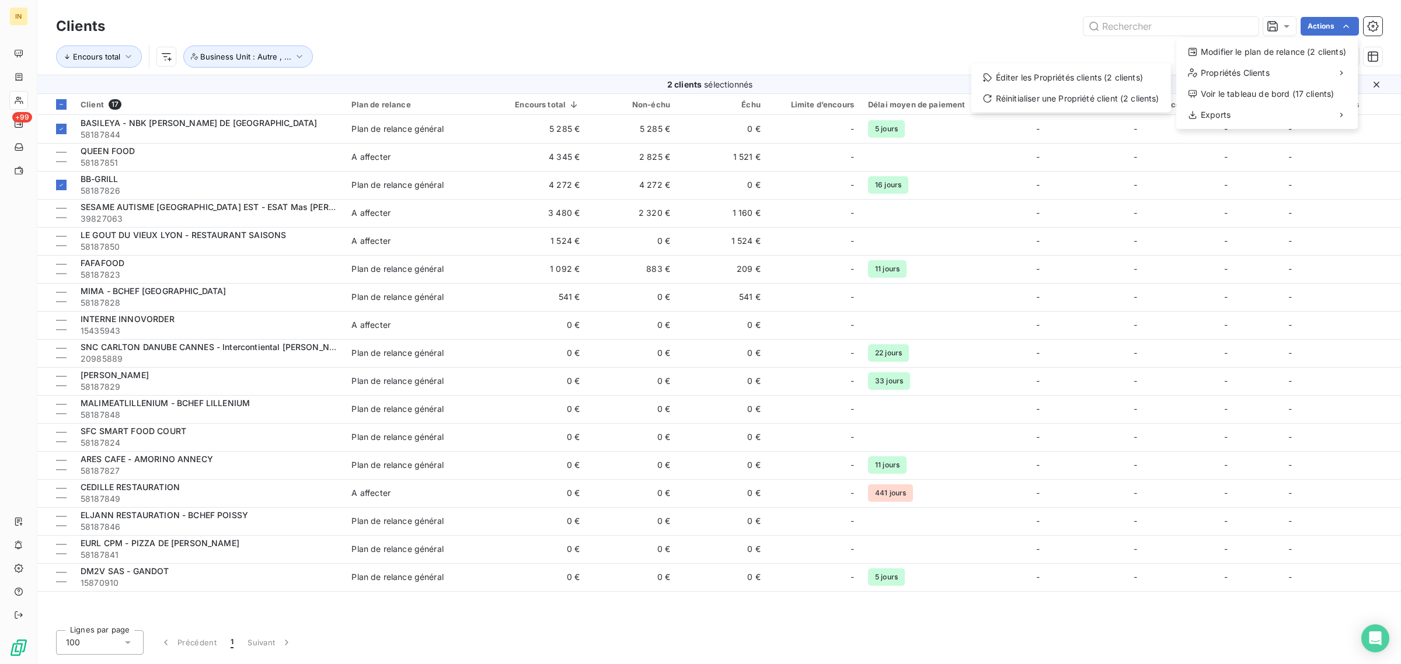
click at [60, 156] on html "IN +99 Clients Actions Modifier le plan de relance (2 clients) Propriétés Clien…" at bounding box center [700, 332] width 1401 height 664
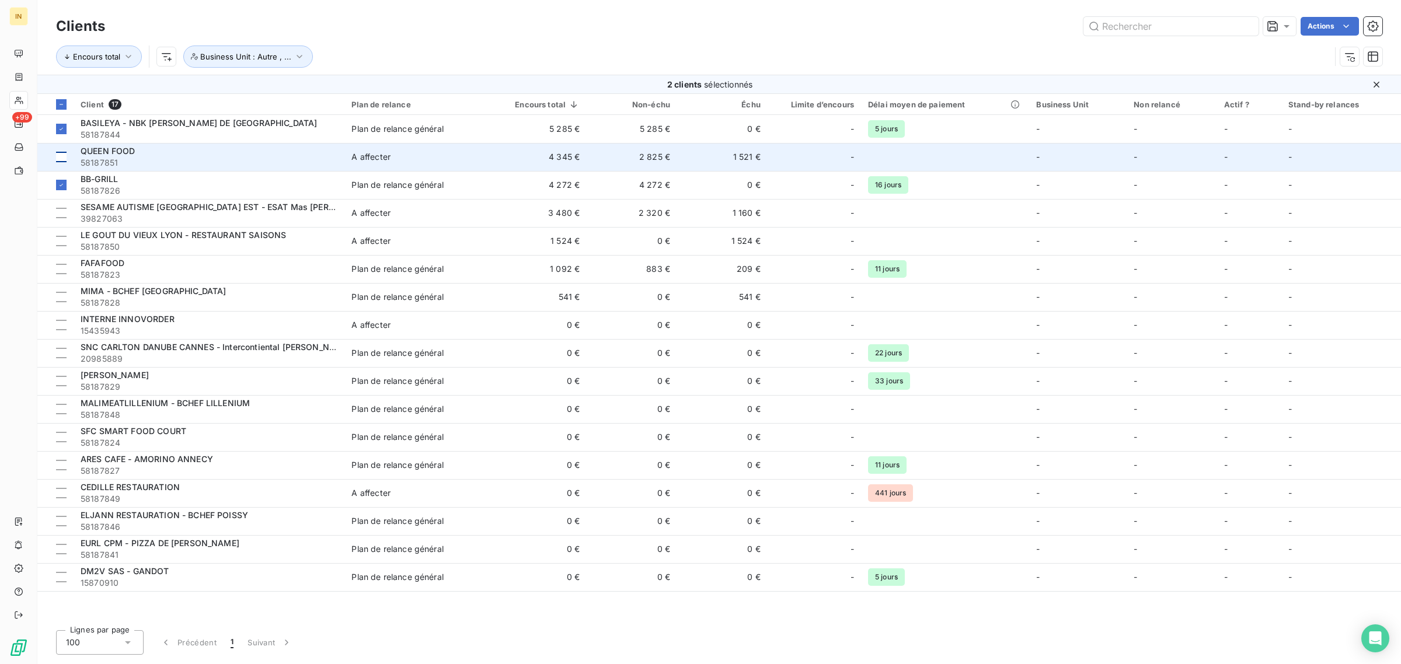
click at [60, 159] on div at bounding box center [61, 157] width 11 height 11
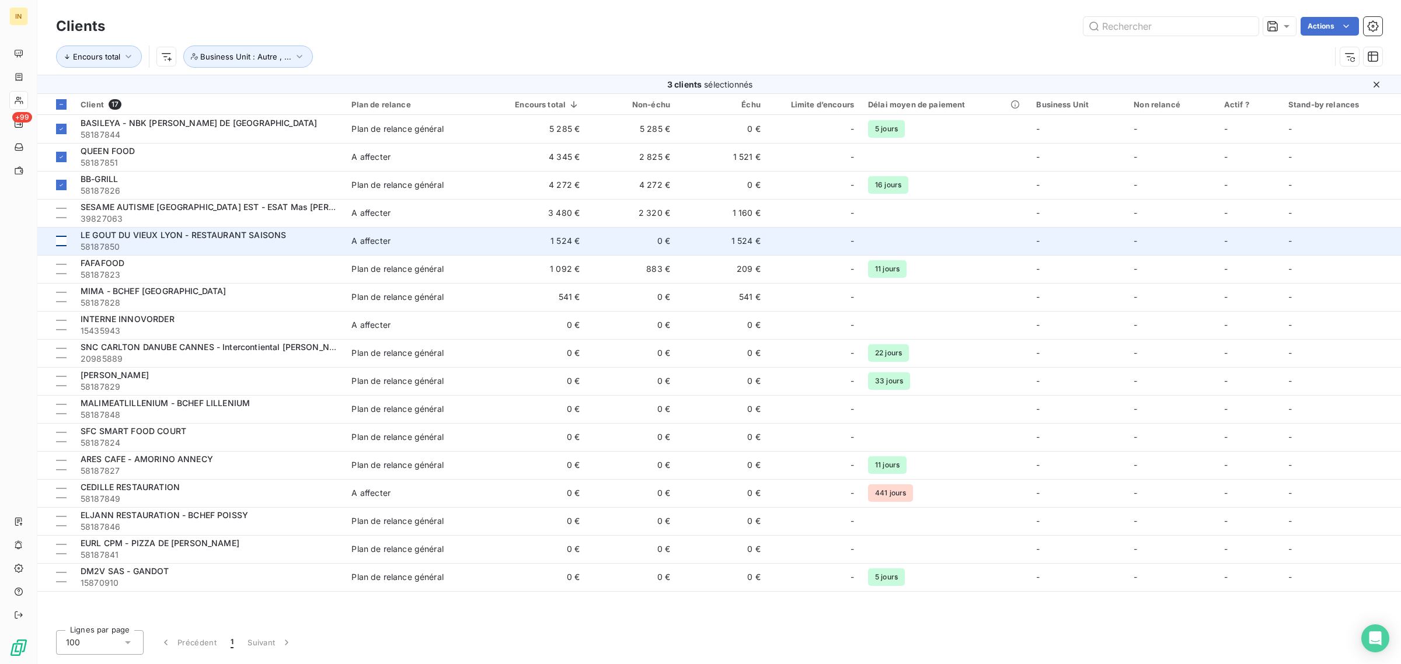
click at [60, 241] on div at bounding box center [61, 241] width 11 height 11
click at [60, 241] on icon at bounding box center [61, 241] width 7 height 7
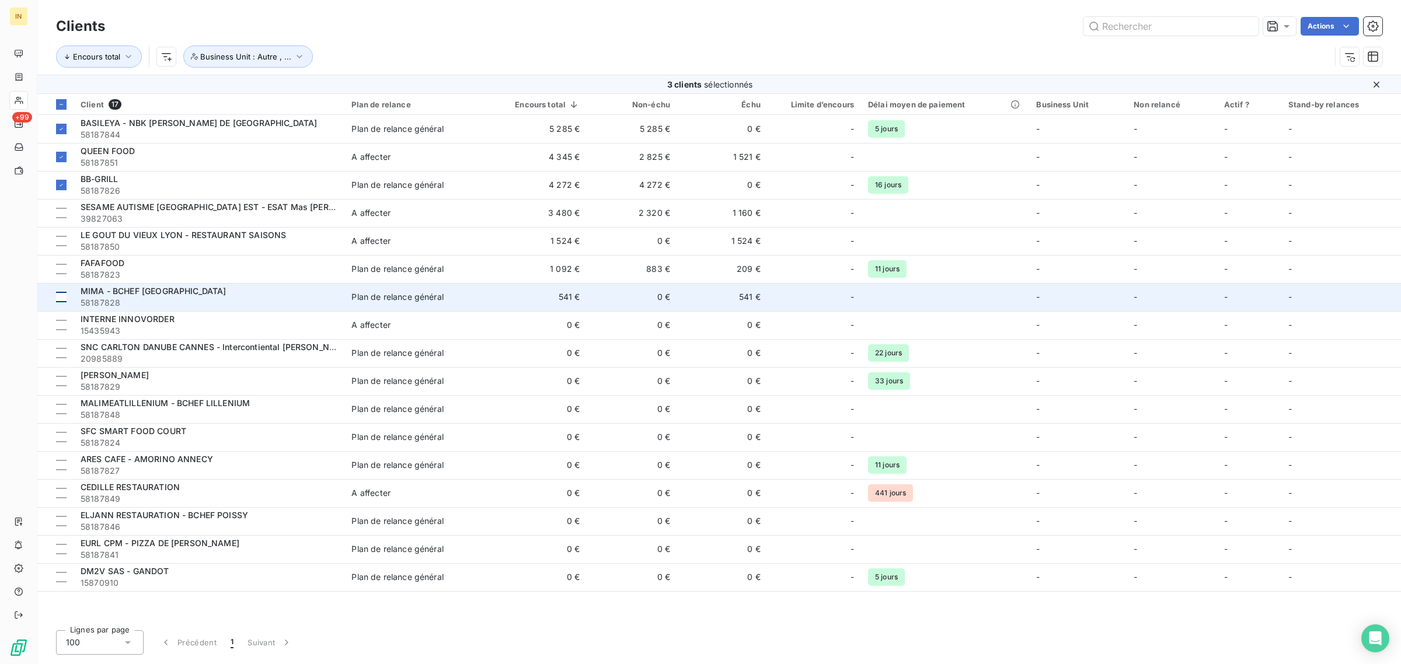
click at [60, 295] on div at bounding box center [61, 297] width 11 height 11
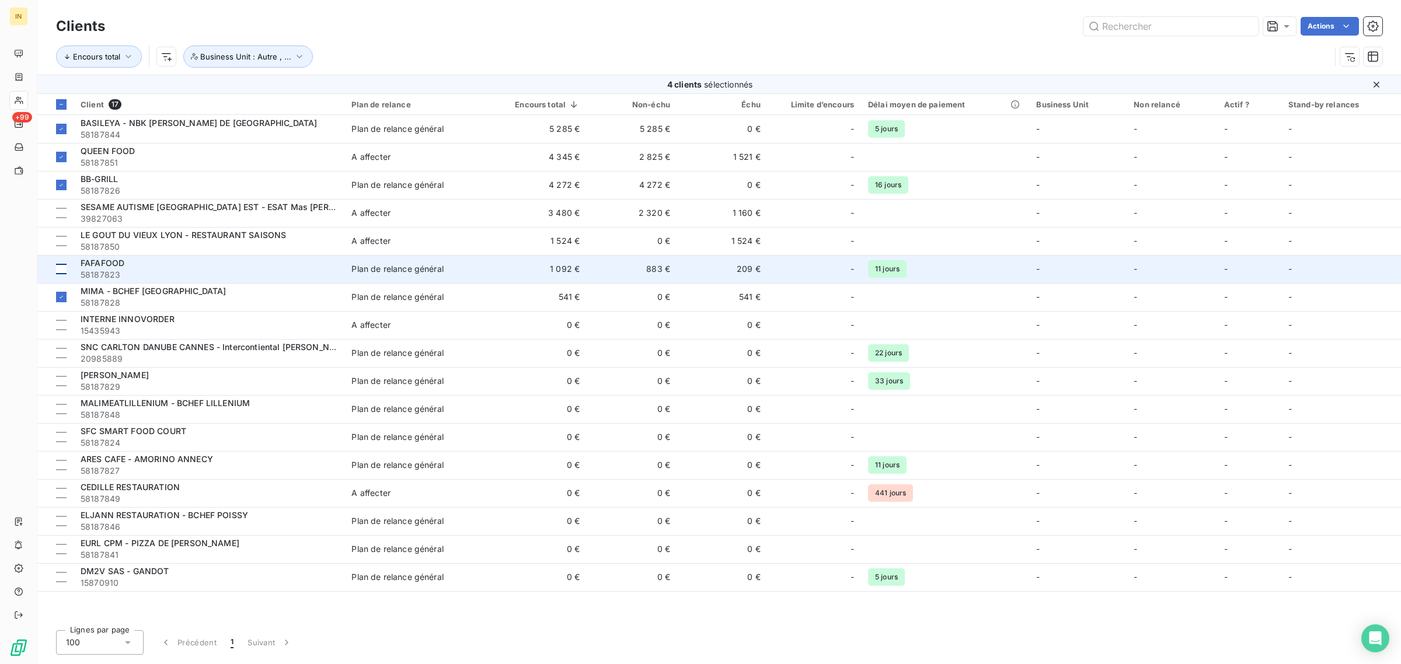
click at [59, 266] on div at bounding box center [61, 269] width 11 height 11
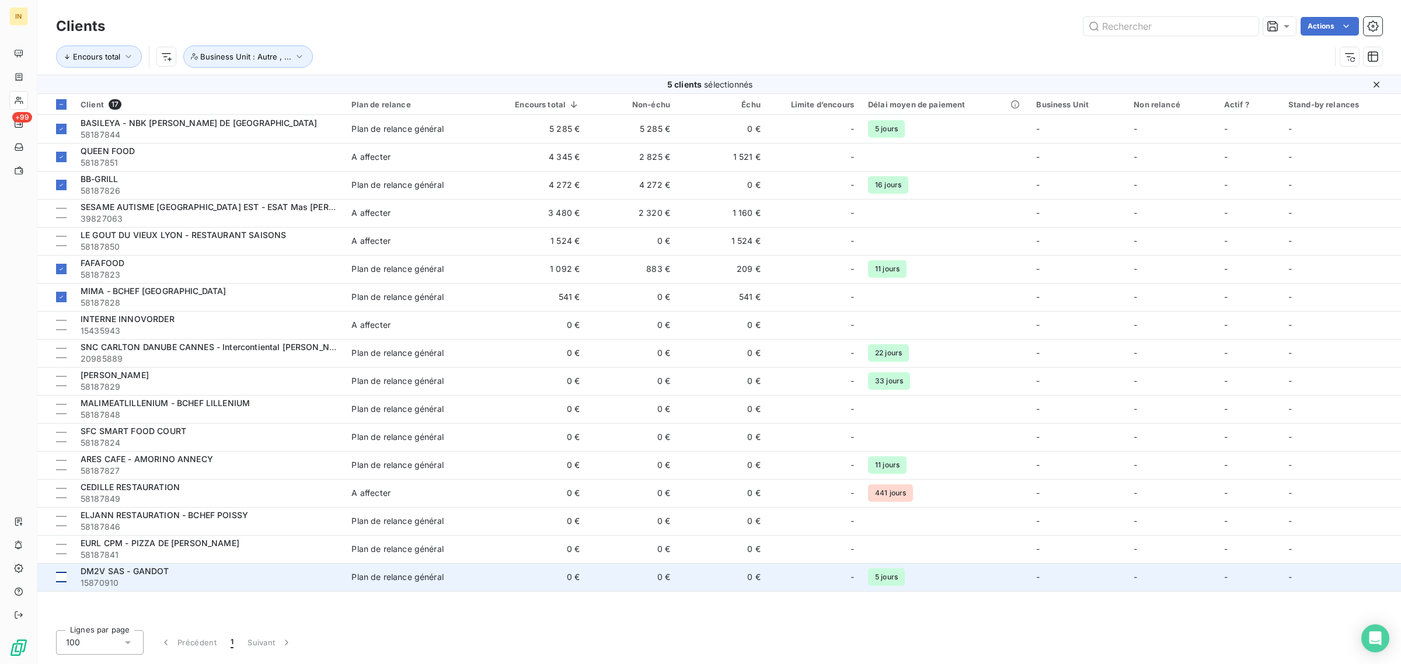
click at [65, 580] on div at bounding box center [61, 577] width 11 height 11
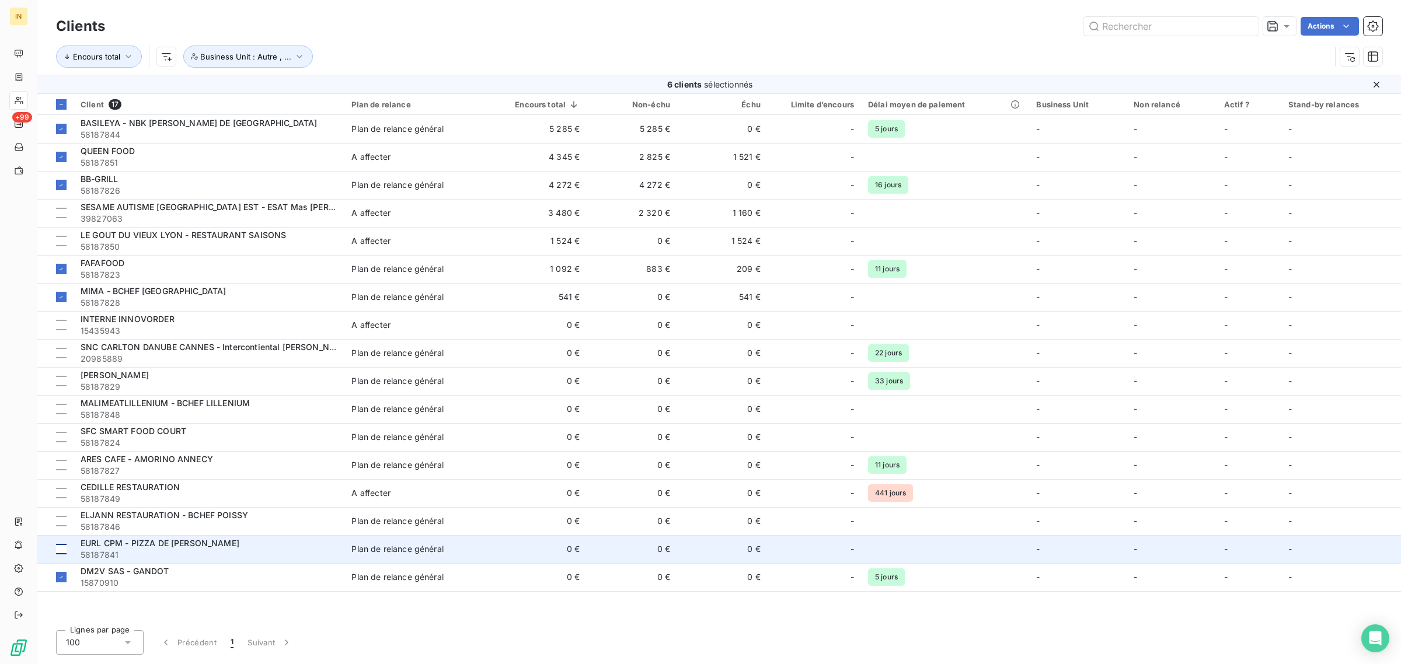
click at [65, 552] on div at bounding box center [61, 549] width 11 height 11
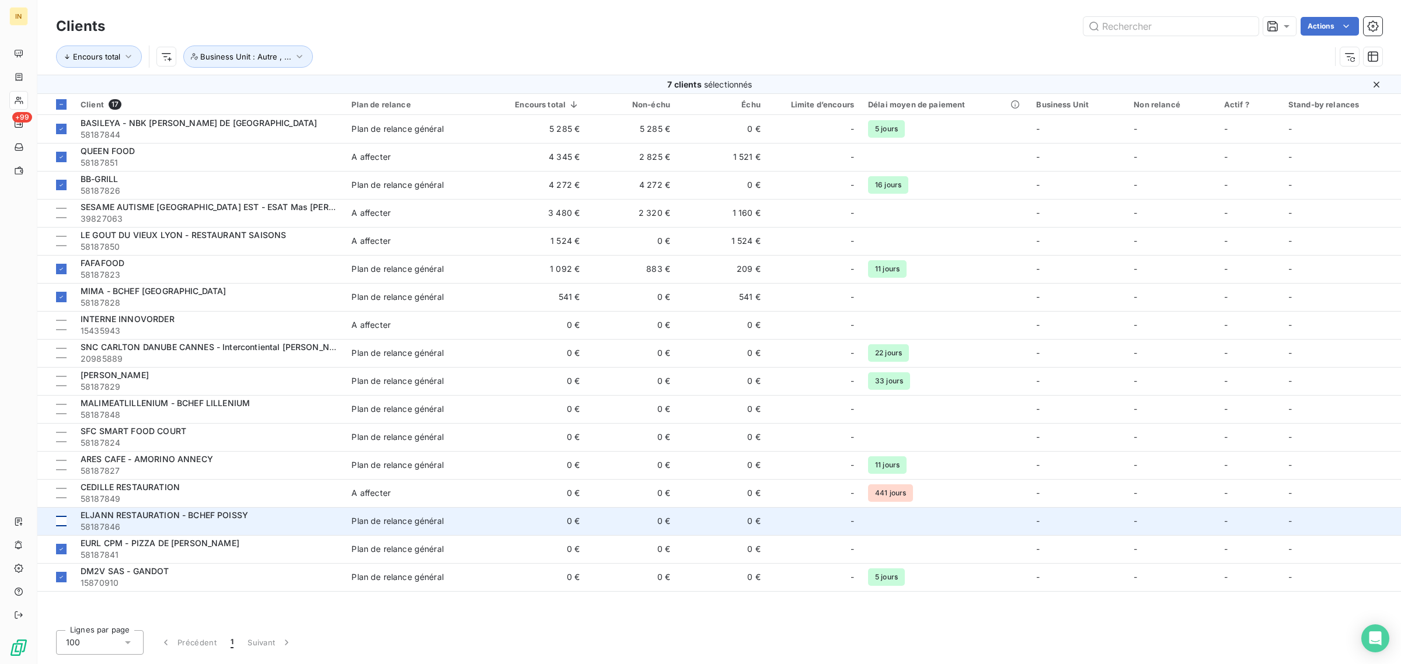
click at [64, 526] on div at bounding box center [61, 521] width 11 height 11
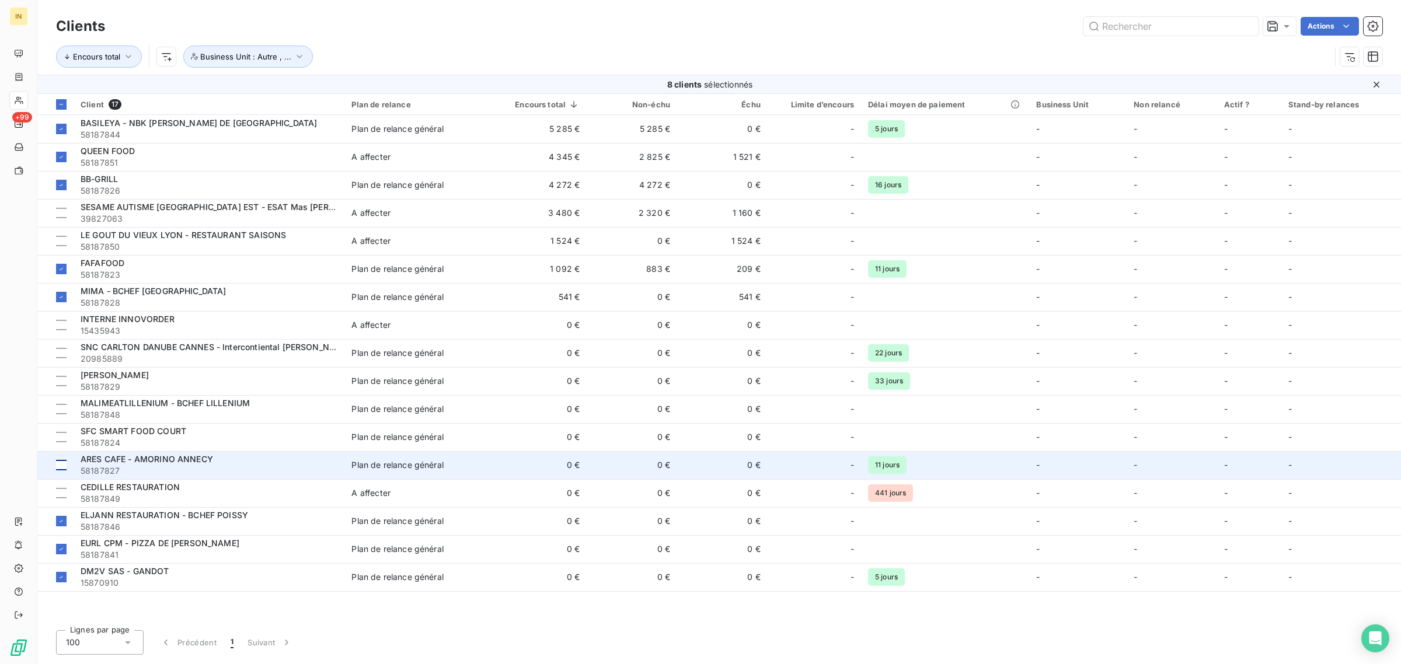
click at [57, 465] on div at bounding box center [61, 465] width 11 height 11
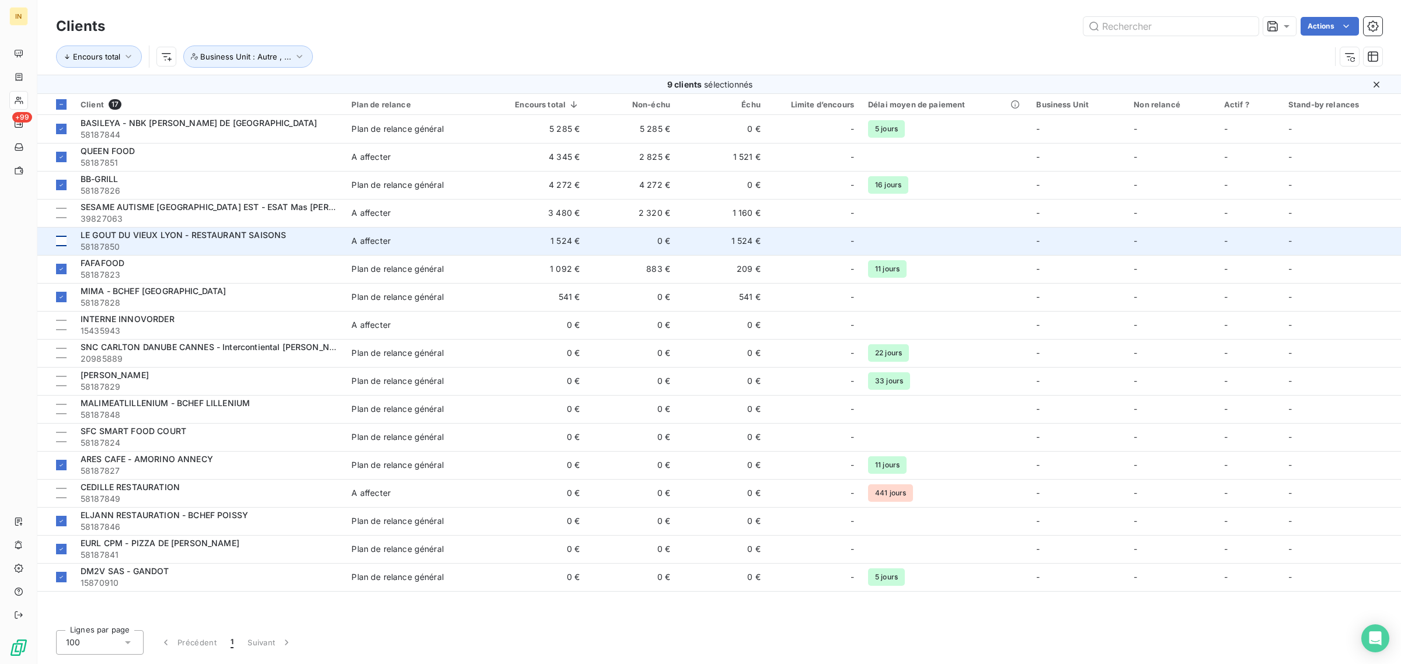
click at [62, 241] on div at bounding box center [61, 241] width 11 height 11
click at [62, 241] on icon at bounding box center [61, 241] width 7 height 7
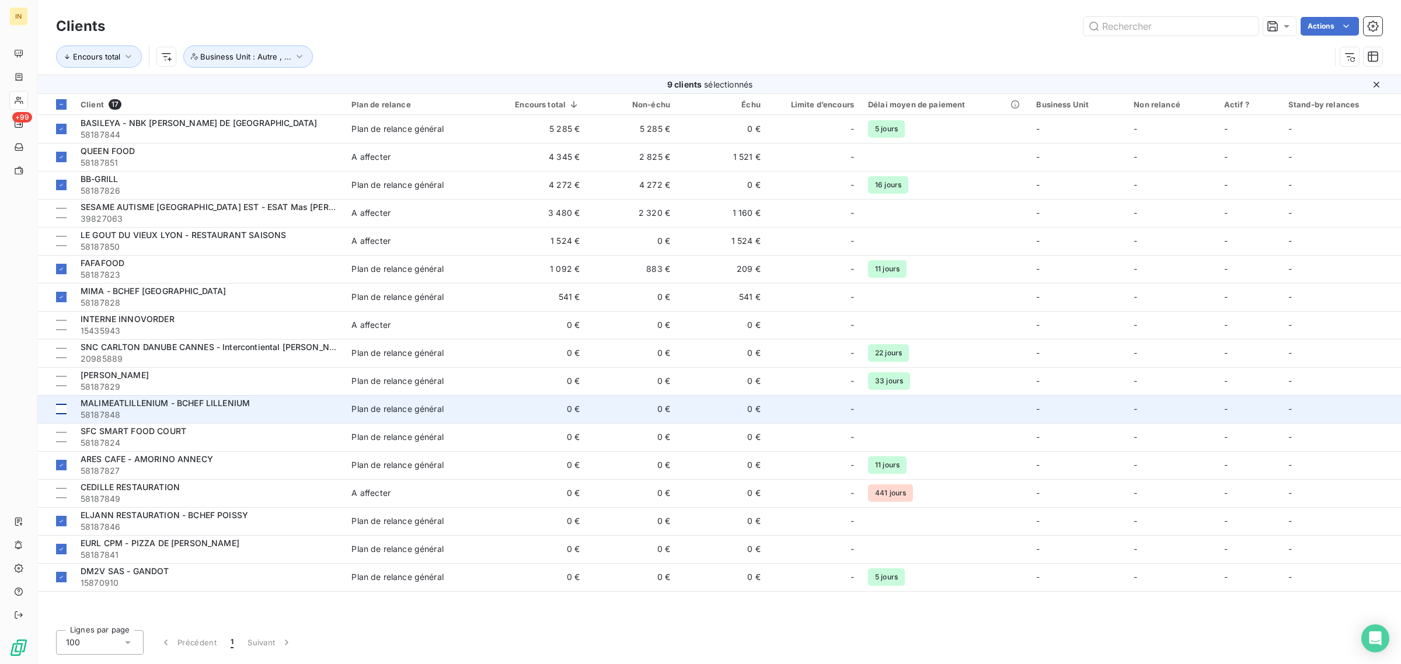
click at [62, 412] on div at bounding box center [61, 409] width 11 height 11
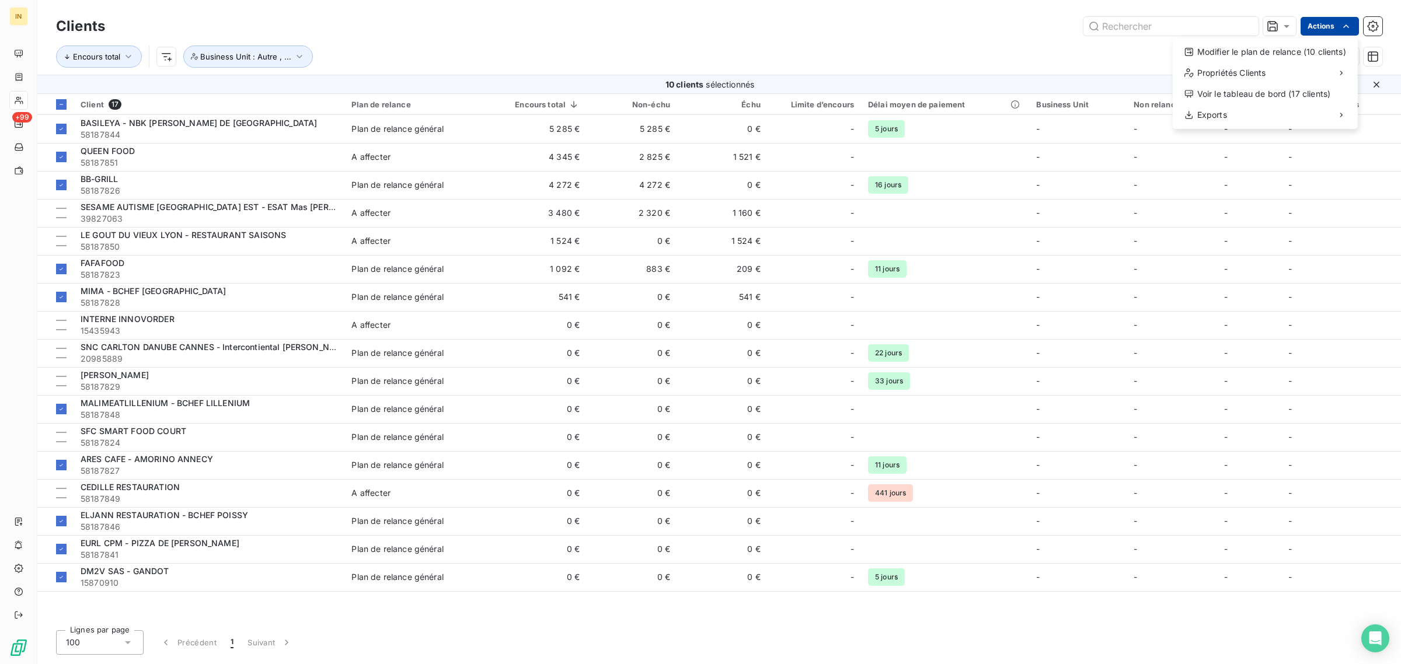
click at [1330, 25] on html "IN +99 Clients Actions Modifier le plan de relance (10 clients) Propriétés Clie…" at bounding box center [700, 332] width 1401 height 664
click at [1123, 76] on div "Éditer les Propriétés clients (10 clients)" at bounding box center [1065, 77] width 194 height 19
click at [1287, 90] on li "Business Unit" at bounding box center [1273, 86] width 154 height 24
click at [1203, 144] on div at bounding box center [1208, 144] width 11 height 11
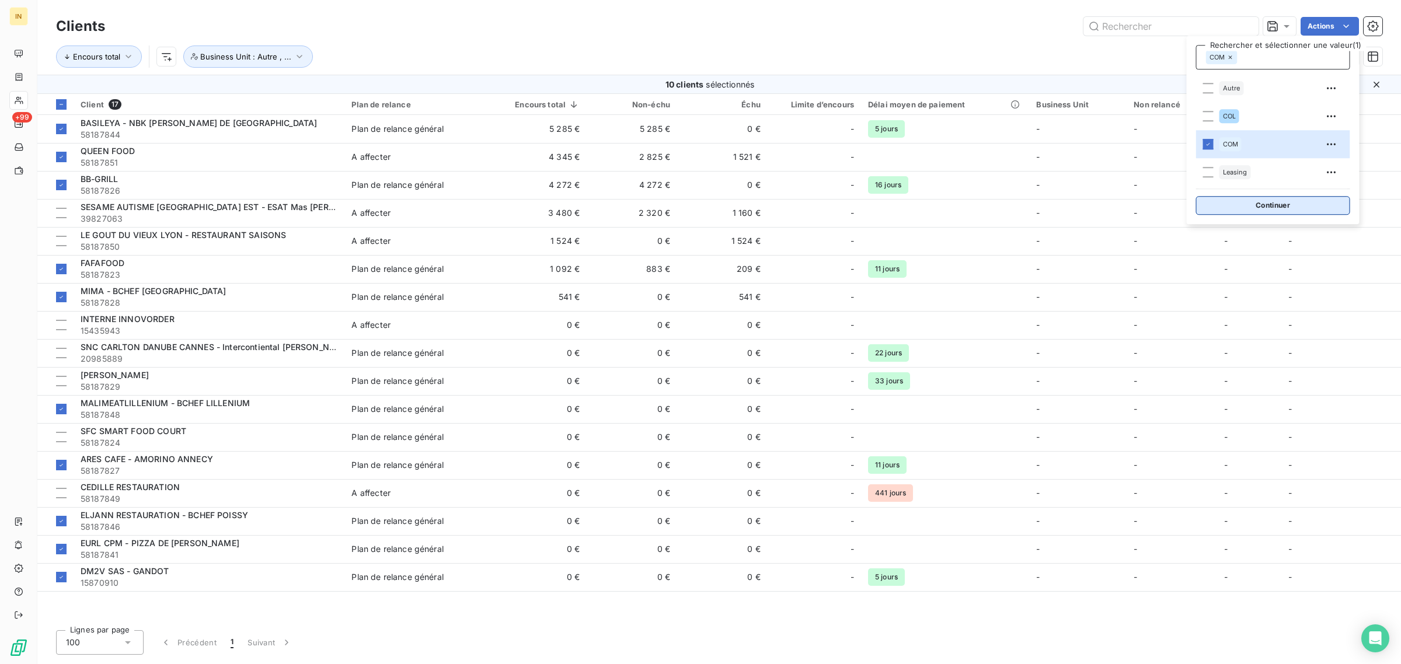
click at [1250, 211] on button "Continuer" at bounding box center [1273, 205] width 154 height 19
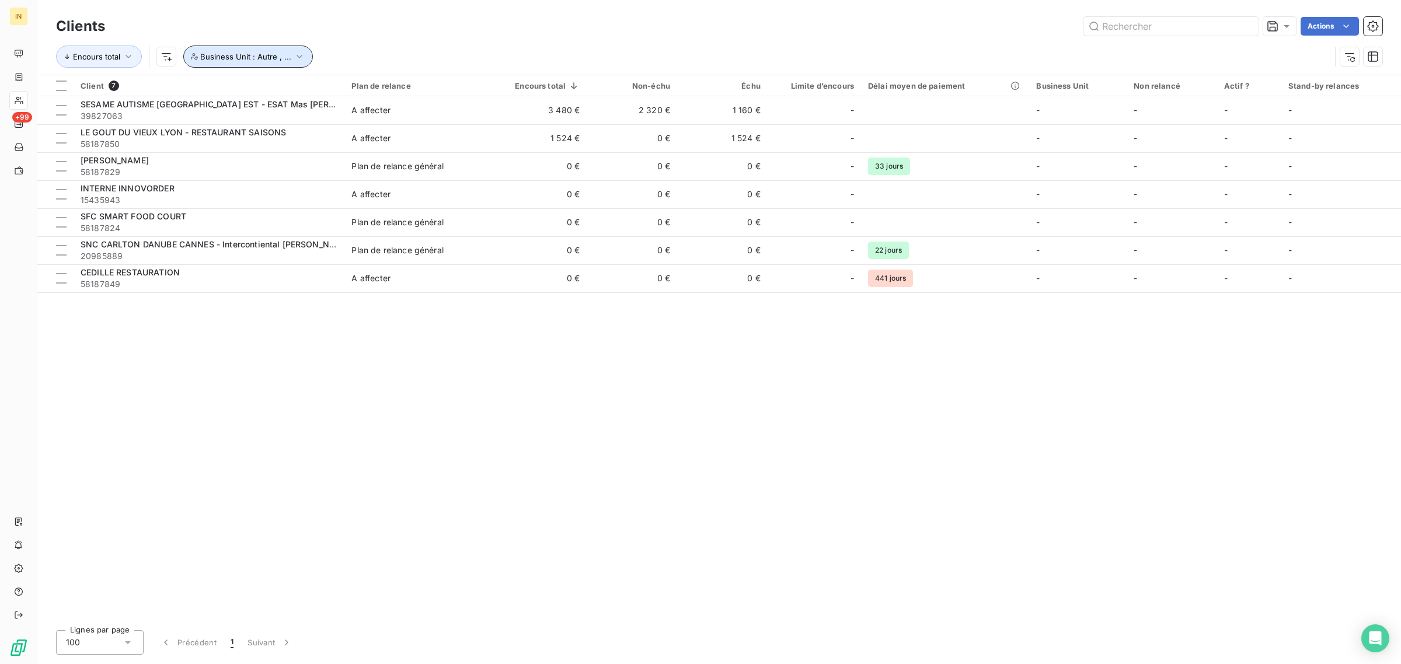
click at [295, 53] on icon "button" at bounding box center [300, 57] width 12 height 12
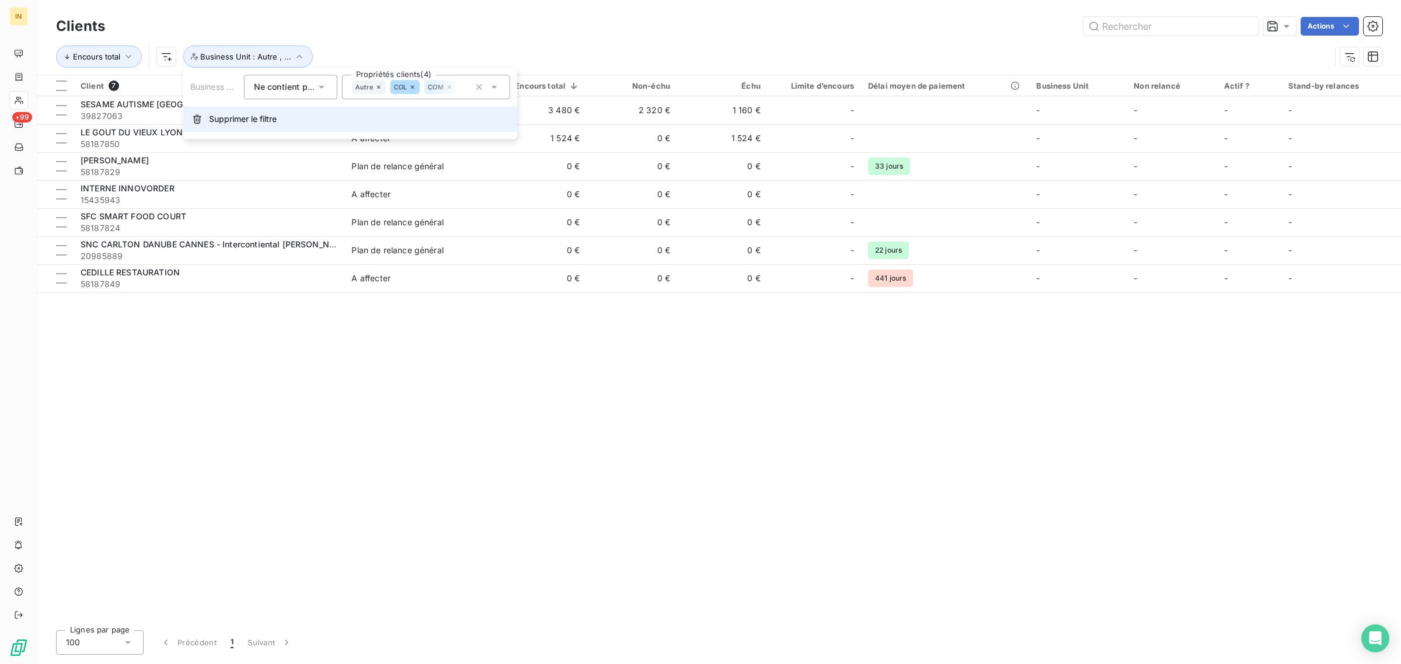
click at [232, 113] on span "Supprimer le filtre" at bounding box center [243, 119] width 68 height 12
